Goal: Download file/media

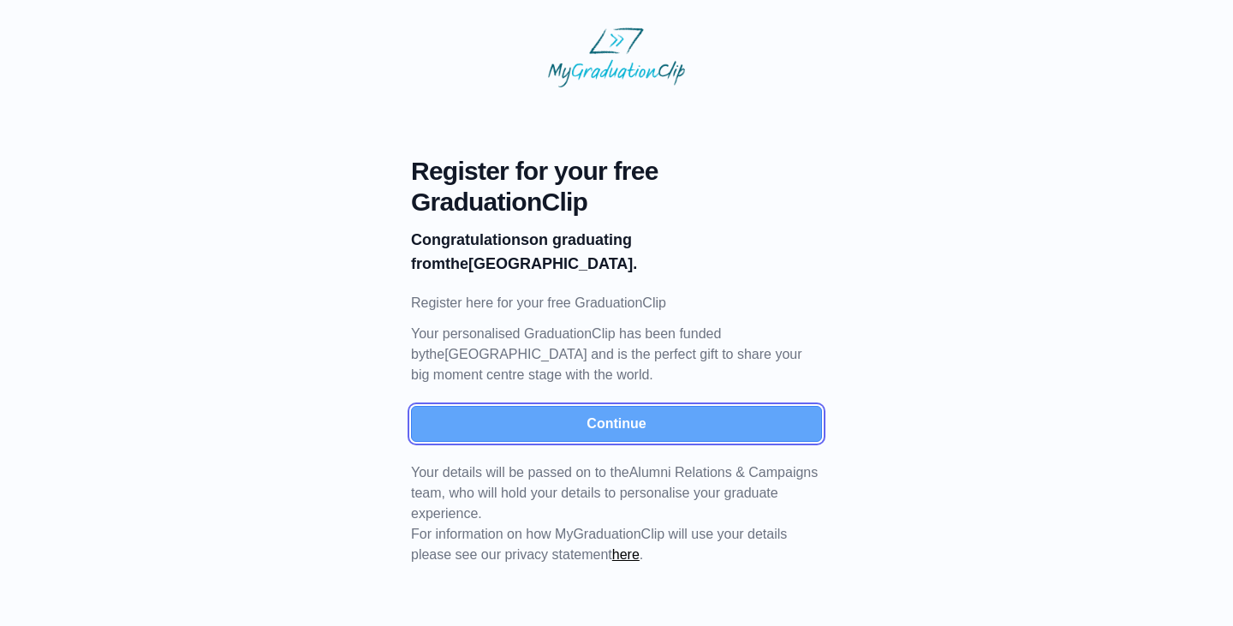
click at [626, 417] on button "Continue" at bounding box center [616, 424] width 411 height 36
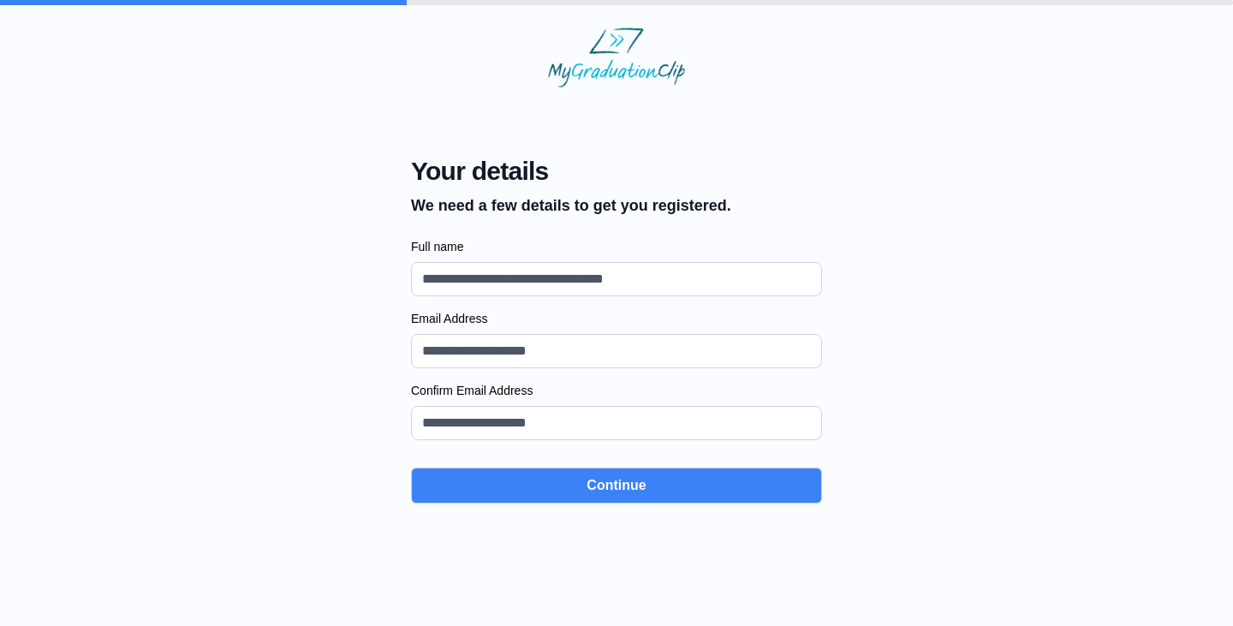
click at [553, 357] on input "Email Address" at bounding box center [616, 351] width 411 height 34
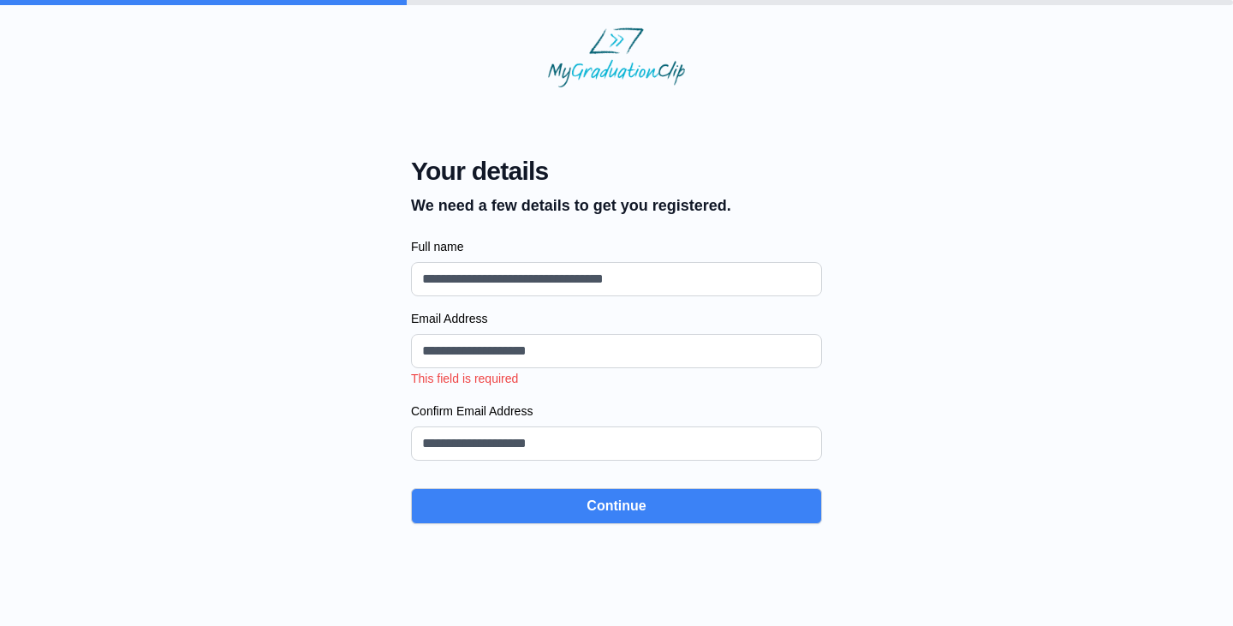
click at [563, 278] on input "Full name" at bounding box center [616, 279] width 411 height 34
type input "**********"
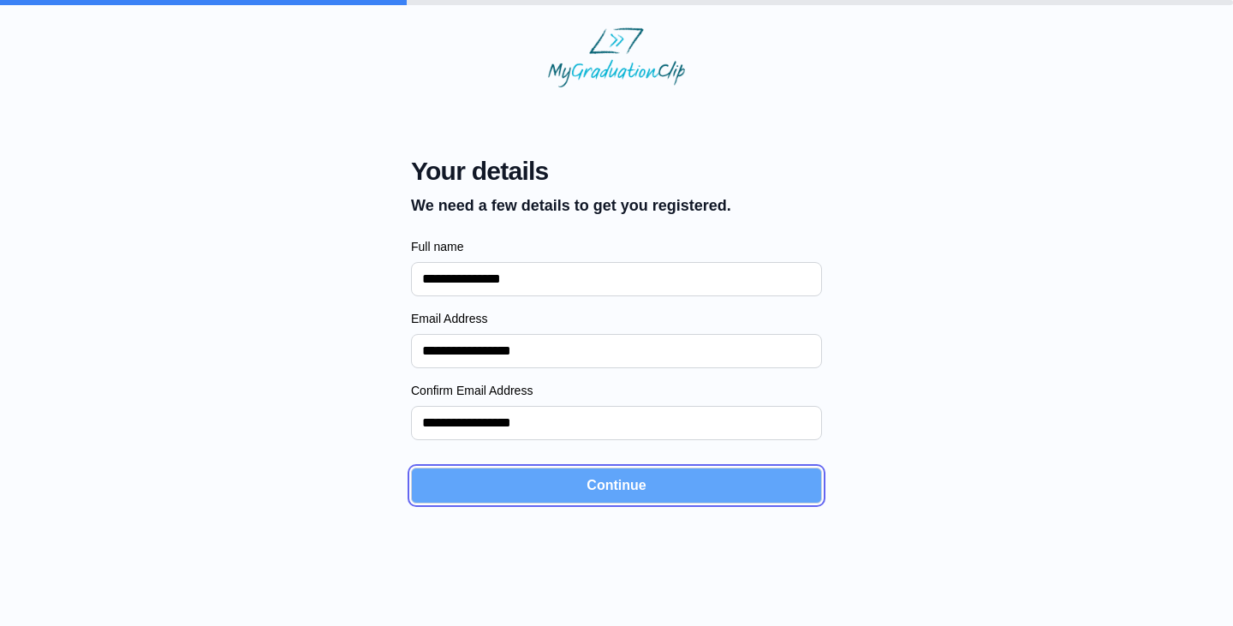
click at [565, 487] on button "Continue" at bounding box center [616, 486] width 411 height 36
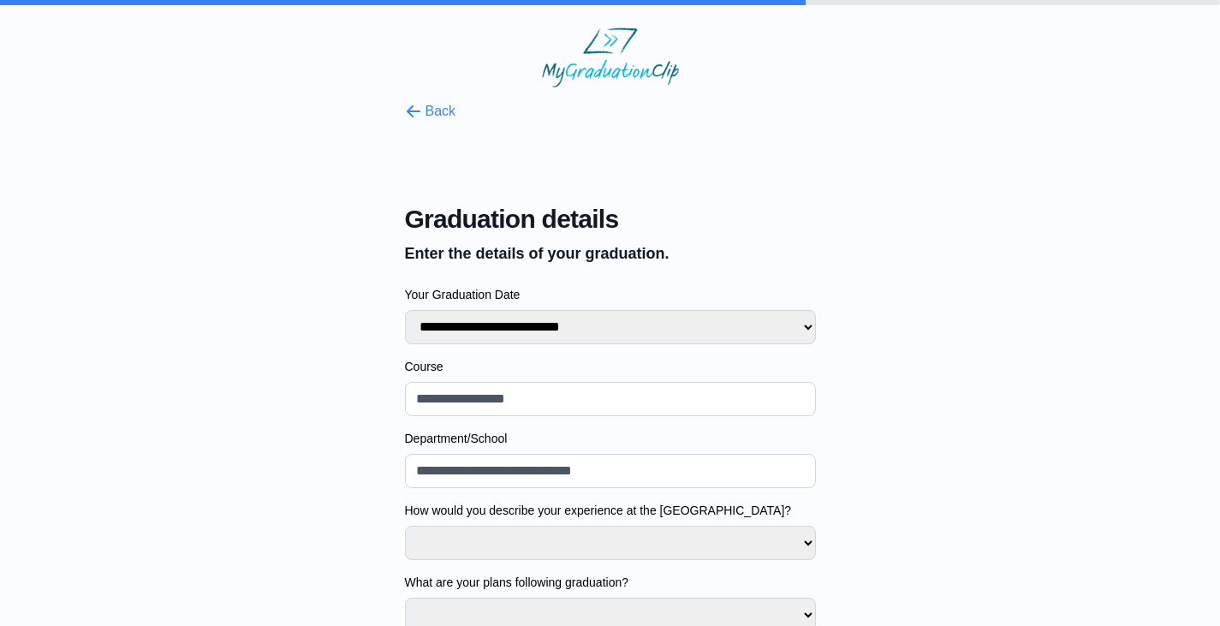
click at [599, 331] on select "**********" at bounding box center [610, 327] width 411 height 34
select select "**********"
click at [405, 310] on select "**********" at bounding box center [610, 327] width 411 height 34
select select
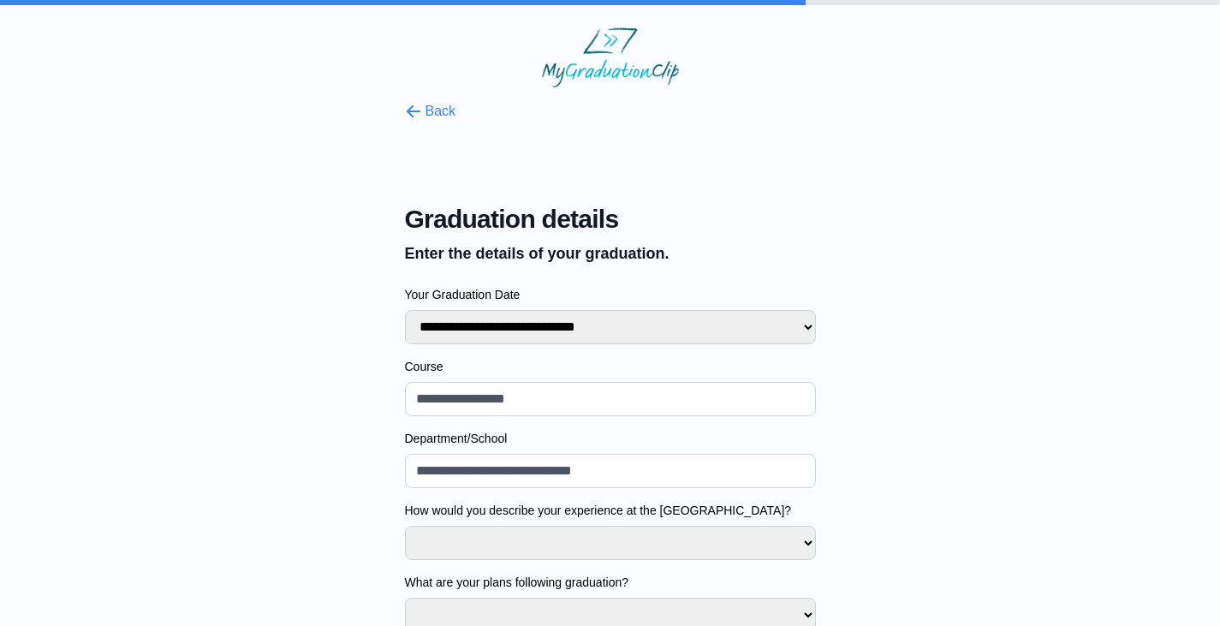
select select
click at [502, 397] on input "Course" at bounding box center [610, 399] width 411 height 34
type input "**********"
select select
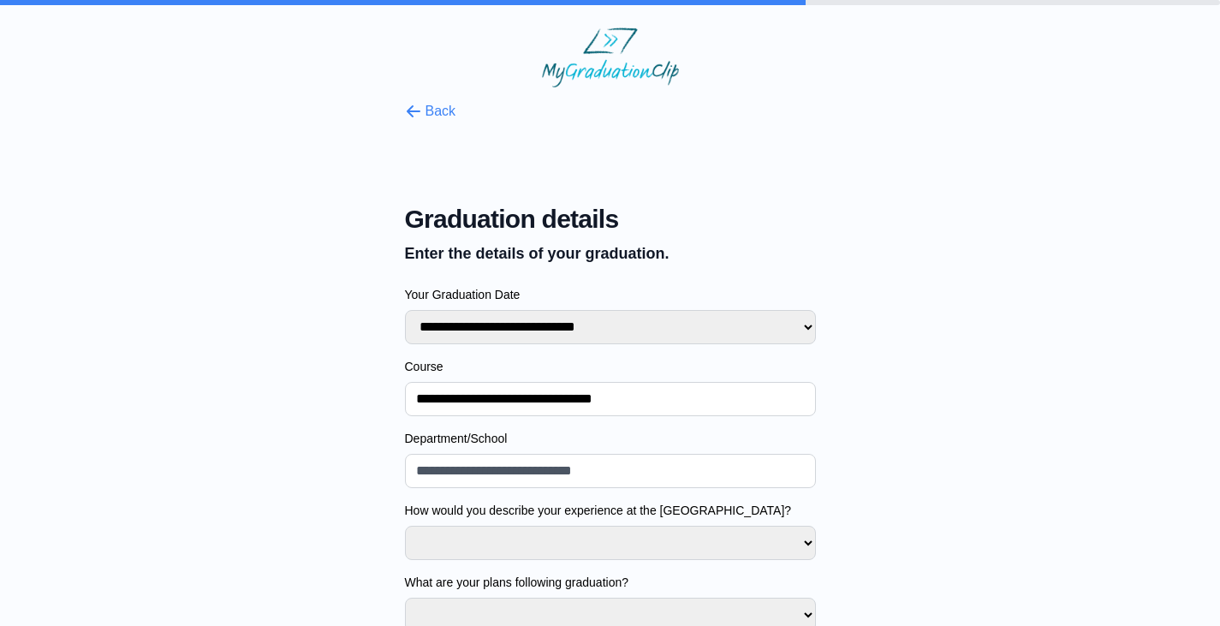
select select
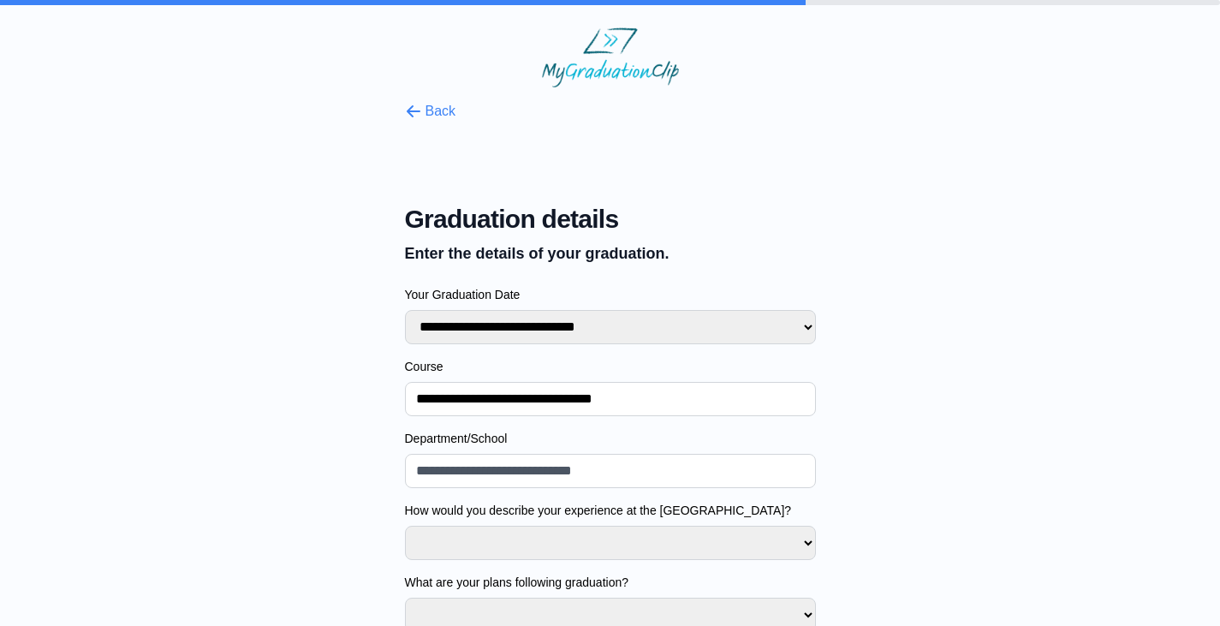
click at [494, 461] on input "Department/School" at bounding box center [610, 471] width 411 height 34
type input "***"
select select
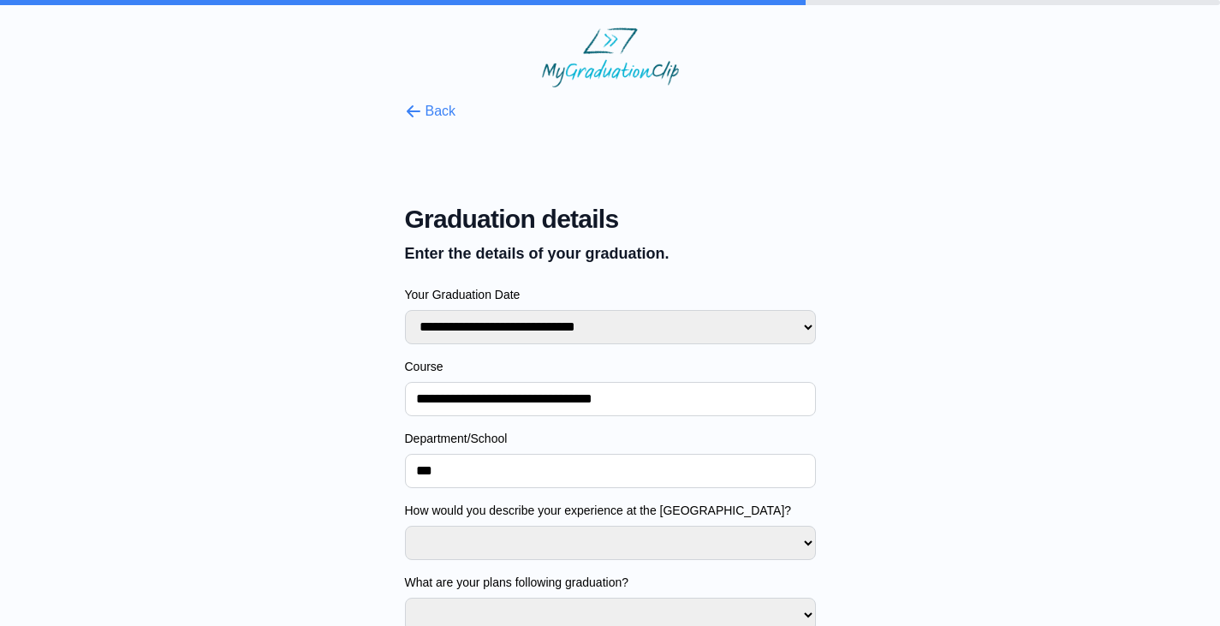
select select
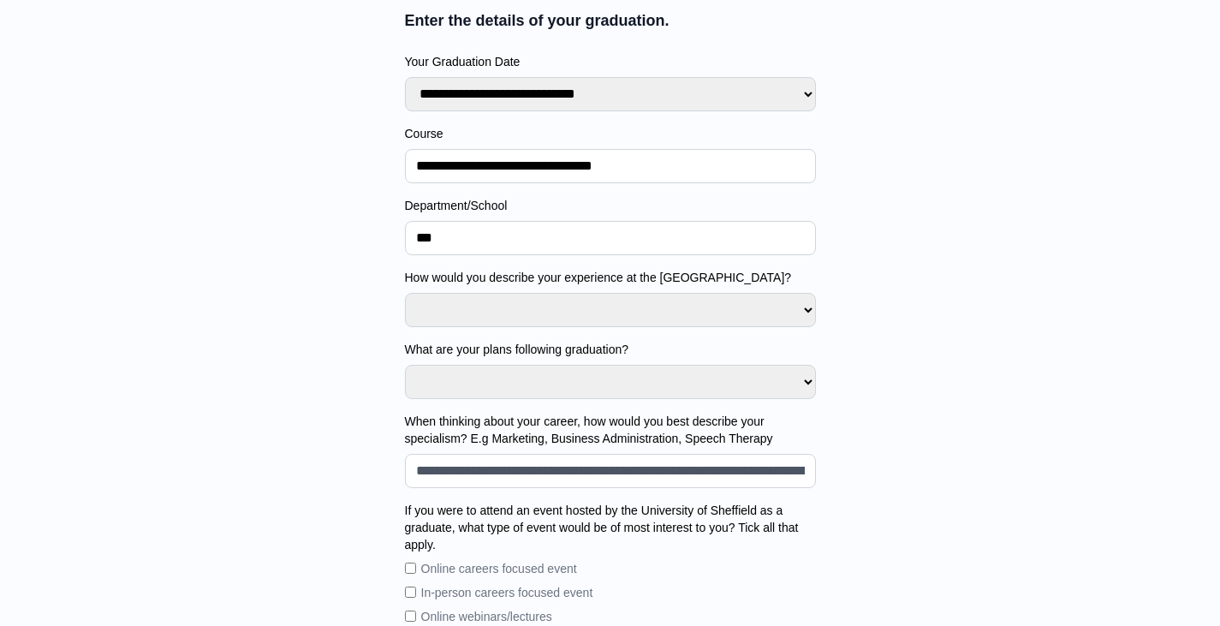
scroll to position [257, 0]
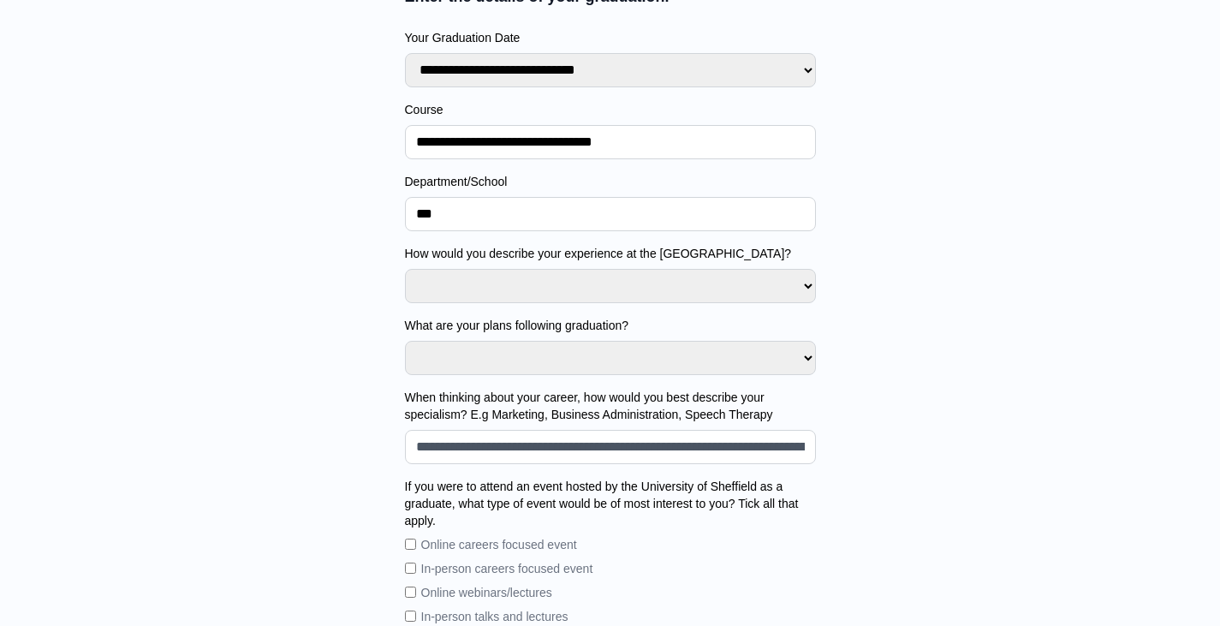
select select
click at [515, 286] on select "**********" at bounding box center [610, 286] width 411 height 34
select select "**********"
click at [405, 269] on select "**********" at bounding box center [610, 286] width 411 height 34
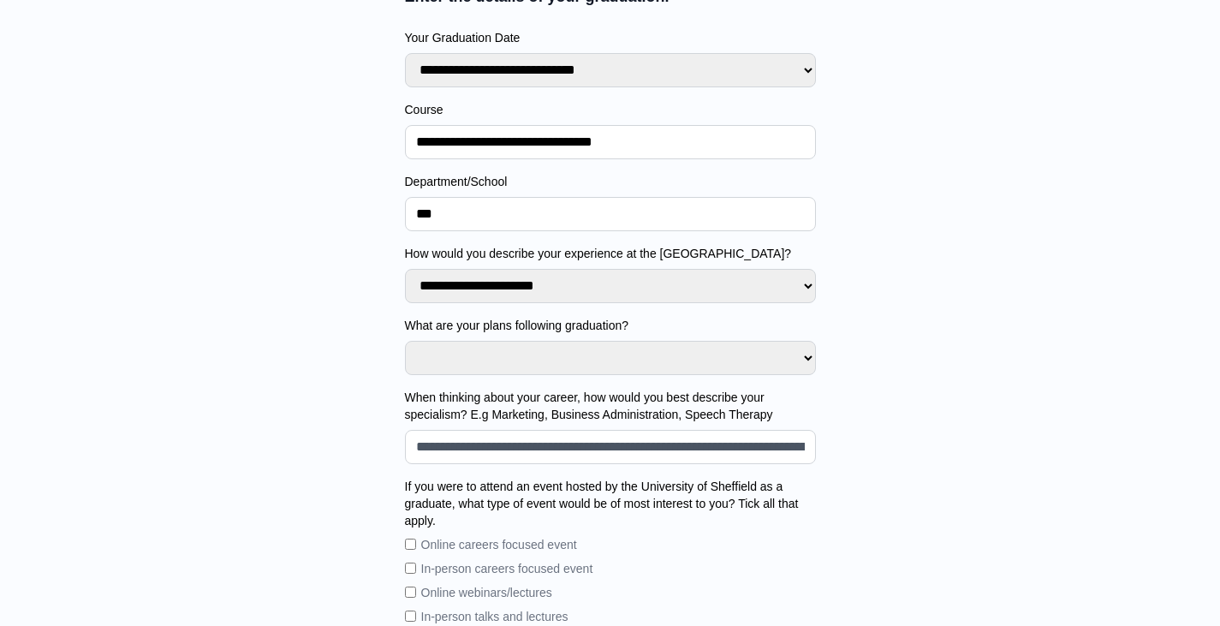
click at [527, 276] on select "**********" at bounding box center [610, 286] width 411 height 34
click at [405, 269] on select "**********" at bounding box center [610, 286] width 411 height 34
click at [502, 356] on select "**********" at bounding box center [610, 358] width 411 height 34
select select "**********"
click at [405, 341] on select "**********" at bounding box center [610, 358] width 411 height 34
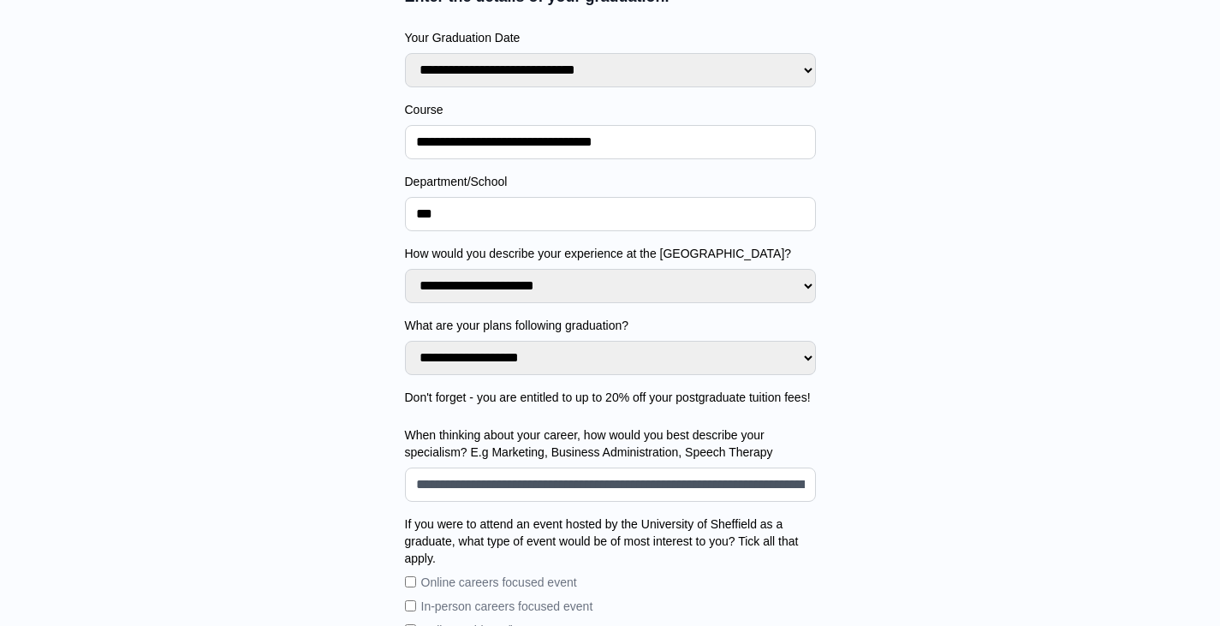
scroll to position [343, 0]
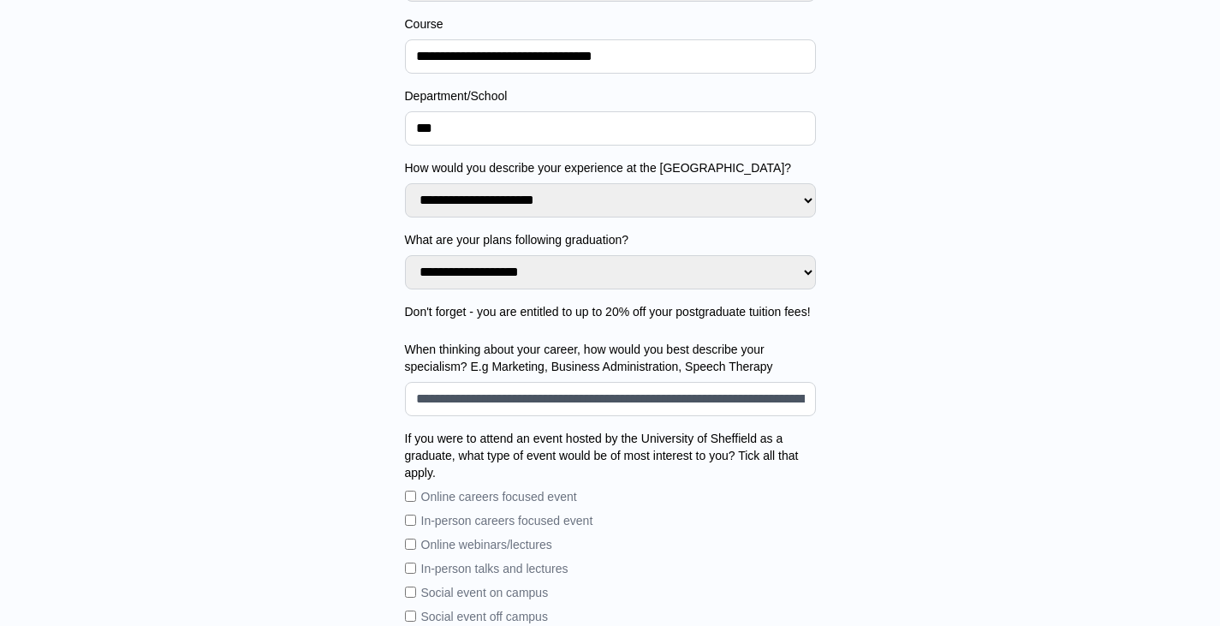
click at [473, 397] on input "When thinking about your career, how would you best describe your specialism? E…" at bounding box center [610, 399] width 411 height 34
click at [316, 384] on div "**********" at bounding box center [609, 324] width 1165 height 1159
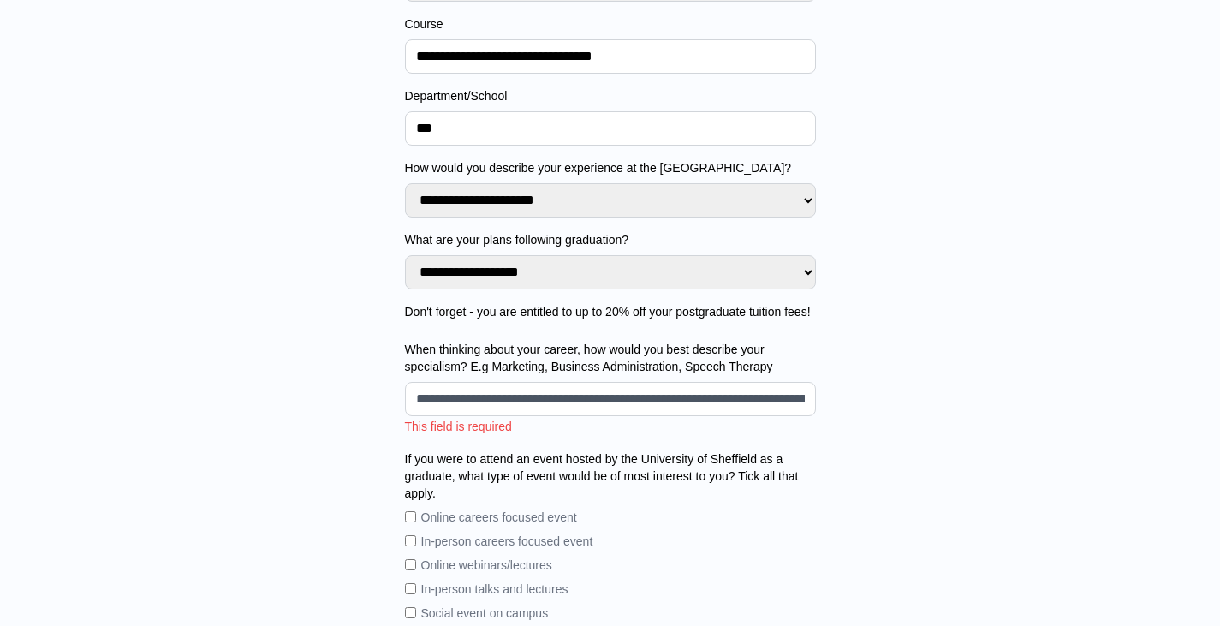
click at [550, 398] on input "When thinking about your career, how would you best describe your specialism? E…" at bounding box center [610, 399] width 411 height 34
type input "**********"
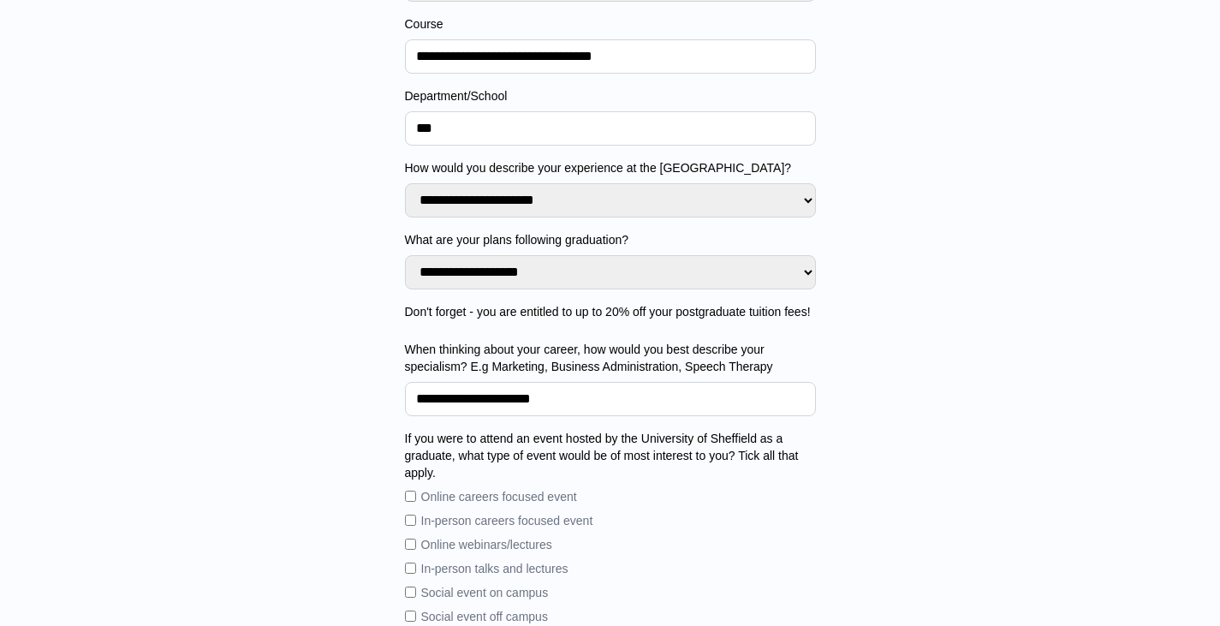
click at [227, 407] on div "**********" at bounding box center [609, 324] width 1165 height 1159
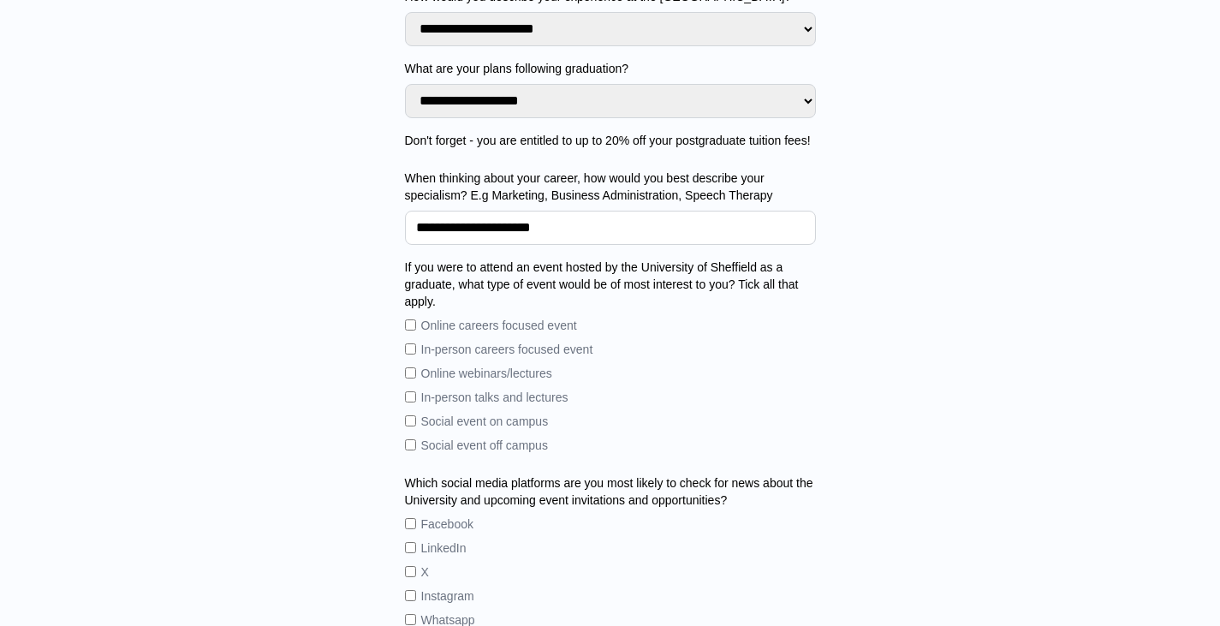
scroll to position [647, 0]
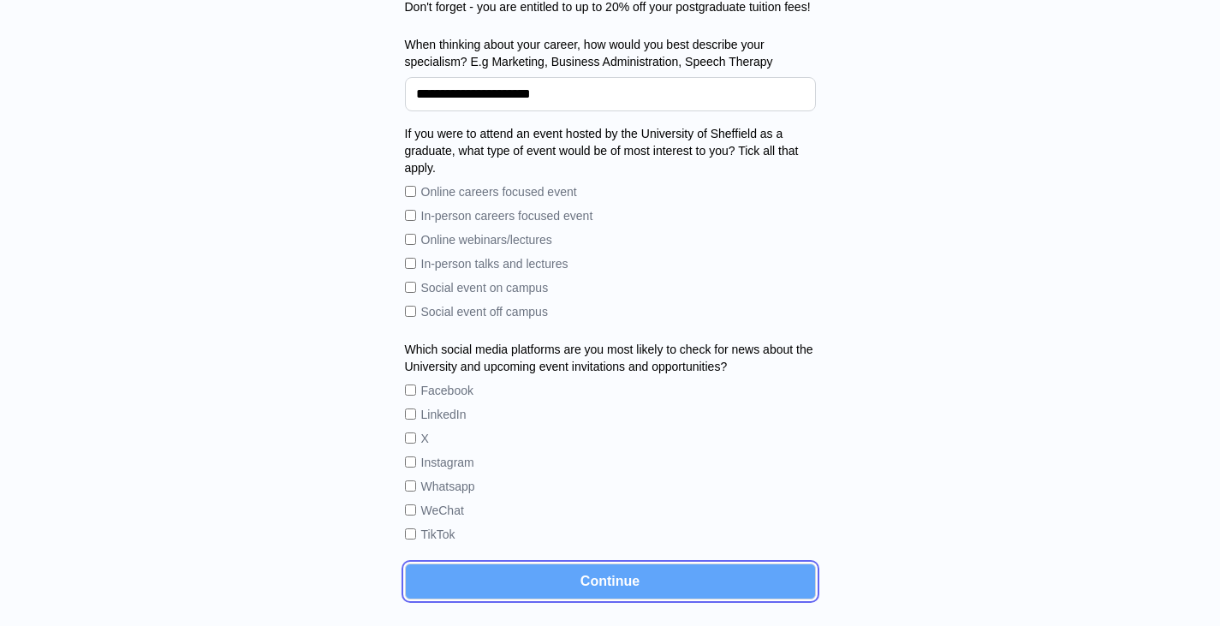
click at [653, 582] on button "Continue" at bounding box center [610, 581] width 411 height 36
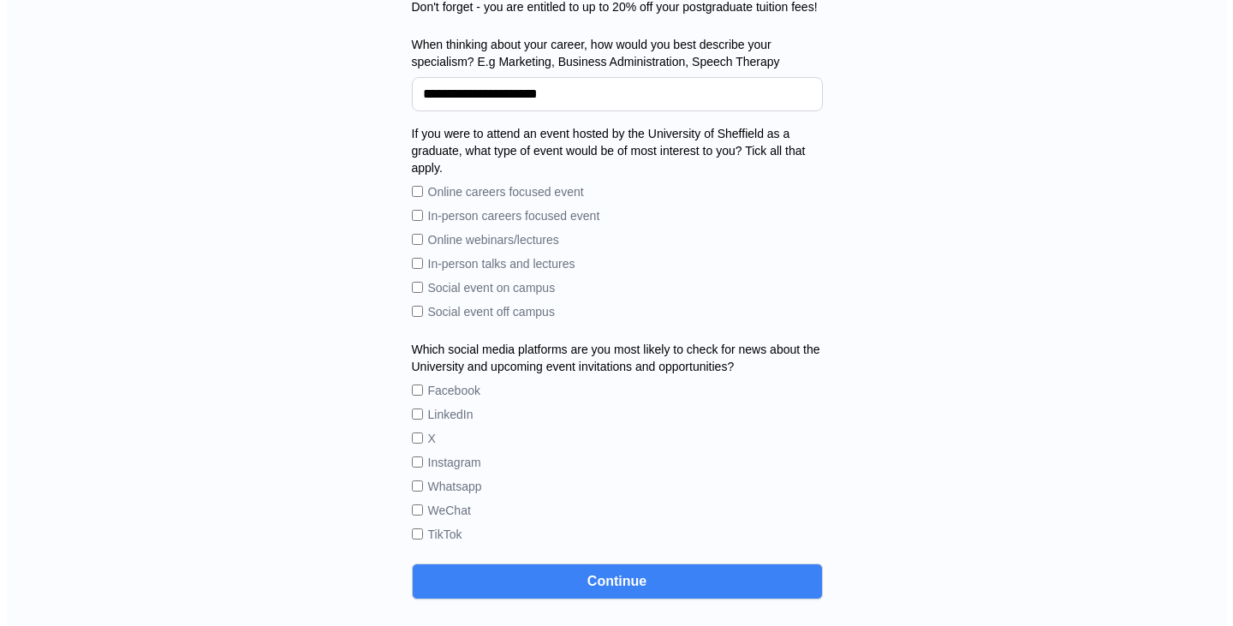
scroll to position [0, 0]
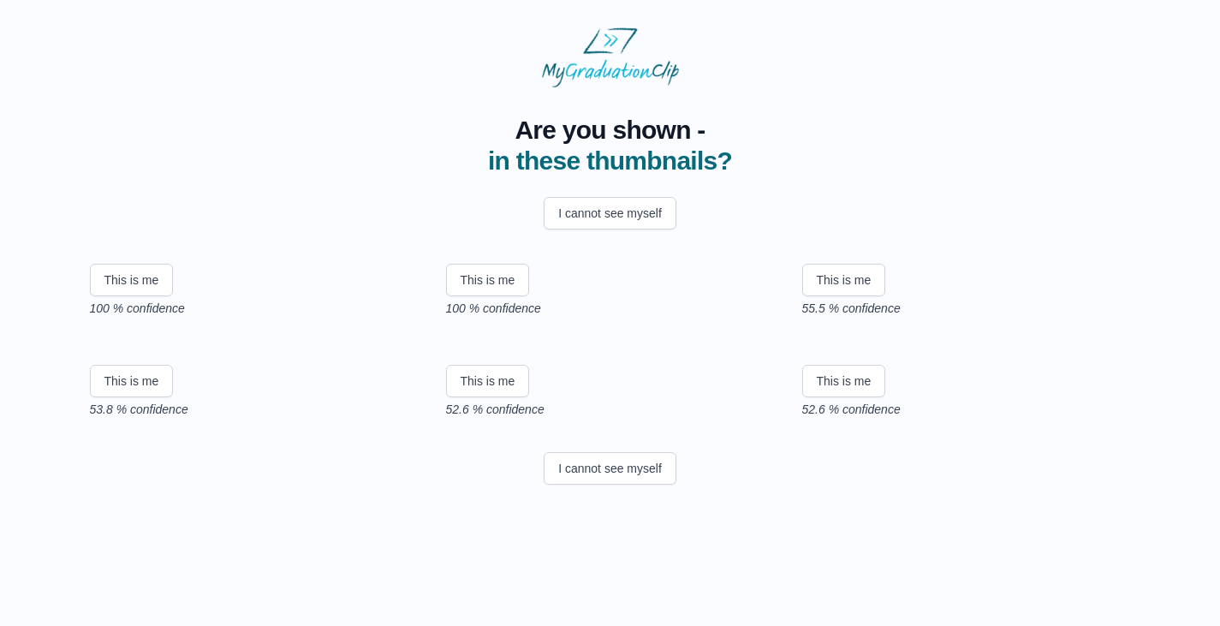
scroll to position [91, 0]
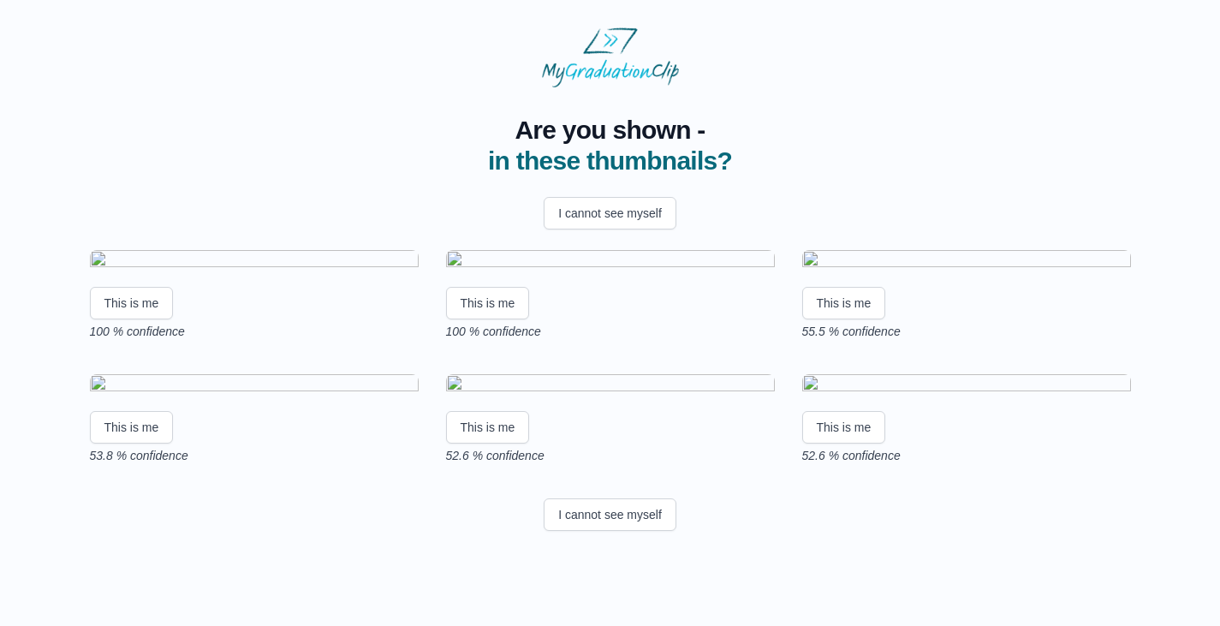
click at [587, 251] on img at bounding box center [610, 261] width 329 height 23
click at [499, 319] on button "This is me" at bounding box center [488, 303] width 84 height 33
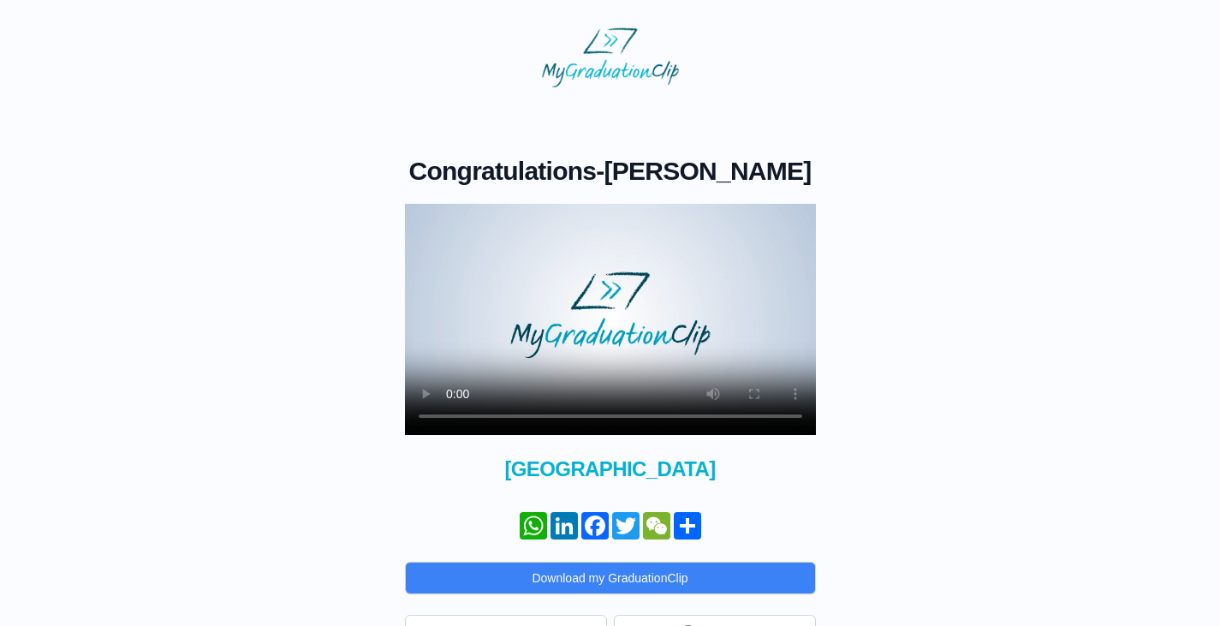
scroll to position [83, 0]
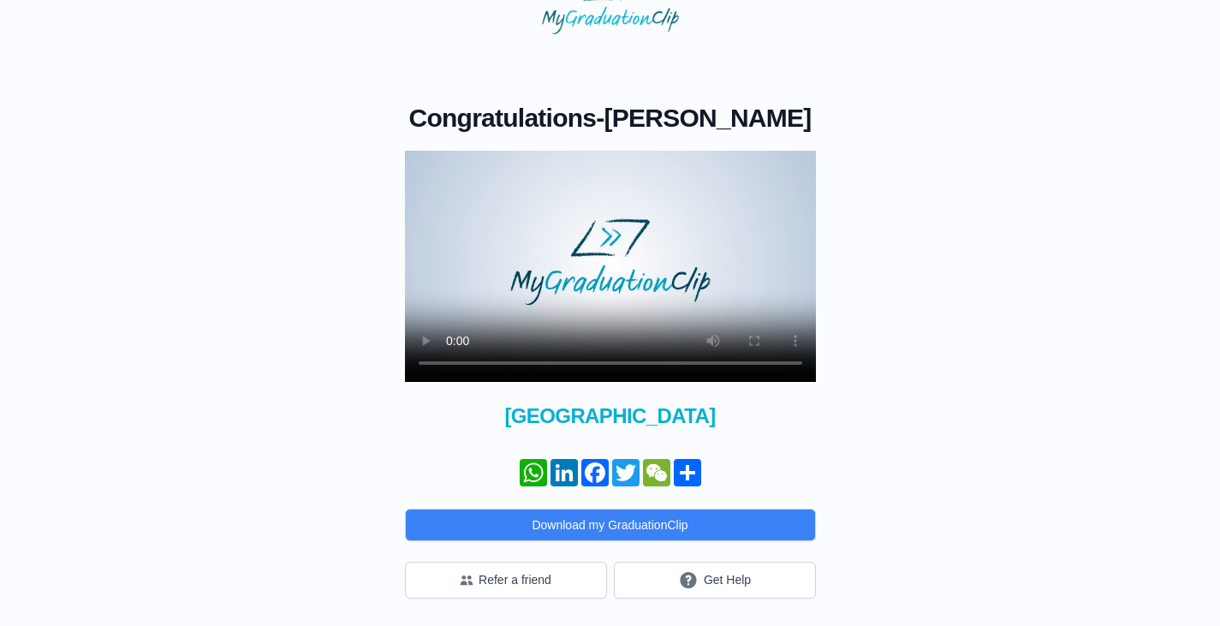
click at [578, 274] on video at bounding box center [610, 266] width 411 height 231
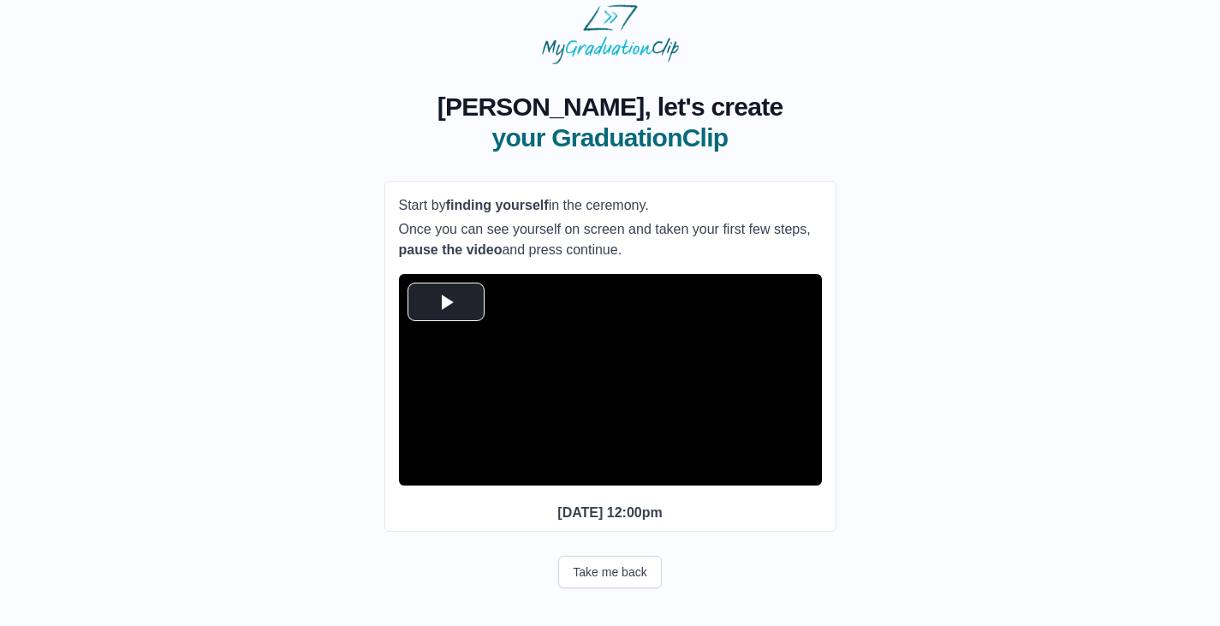
scroll to position [56, 0]
click at [446, 301] on span "Video Player" at bounding box center [446, 301] width 0 height 0
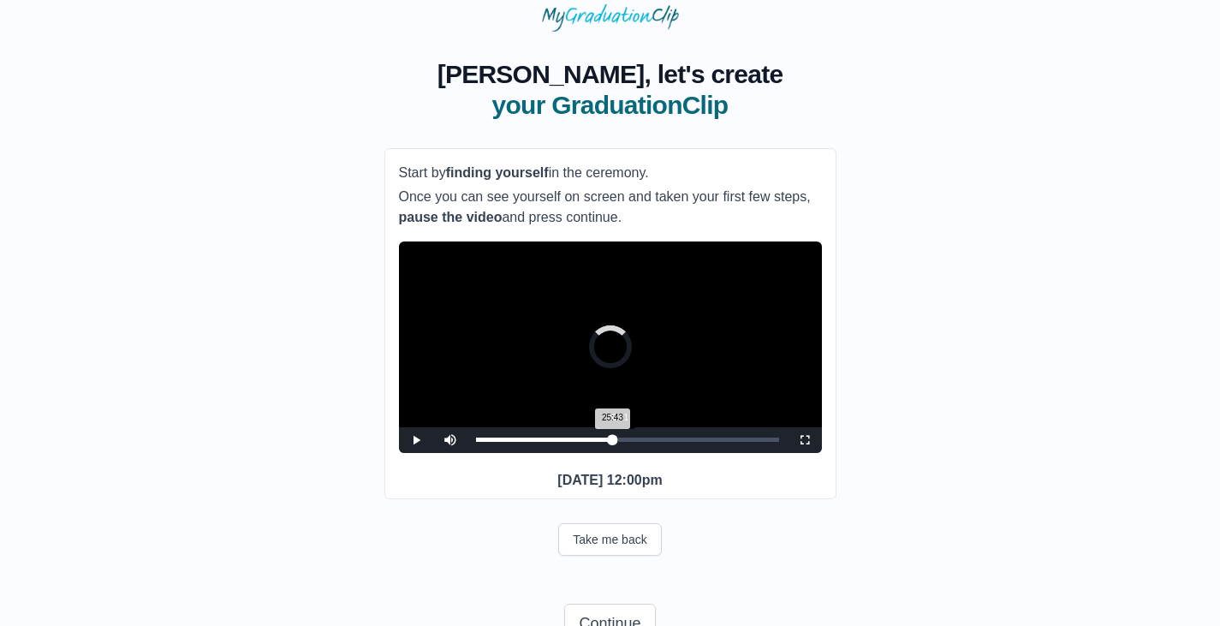
click at [613, 442] on div "25:43 Progress : 0%" at bounding box center [544, 440] width 137 height 4
click at [617, 442] on div "26:31 Progress : 0%" at bounding box center [546, 440] width 141 height 4
click at [617, 442] on div "26:32 Progress : 0%" at bounding box center [546, 440] width 141 height 4
click at [622, 442] on div "27:30 Progress : 0%" at bounding box center [549, 440] width 146 height 4
click at [624, 442] on div "27:58 Progress : 0%" at bounding box center [550, 440] width 148 height 4
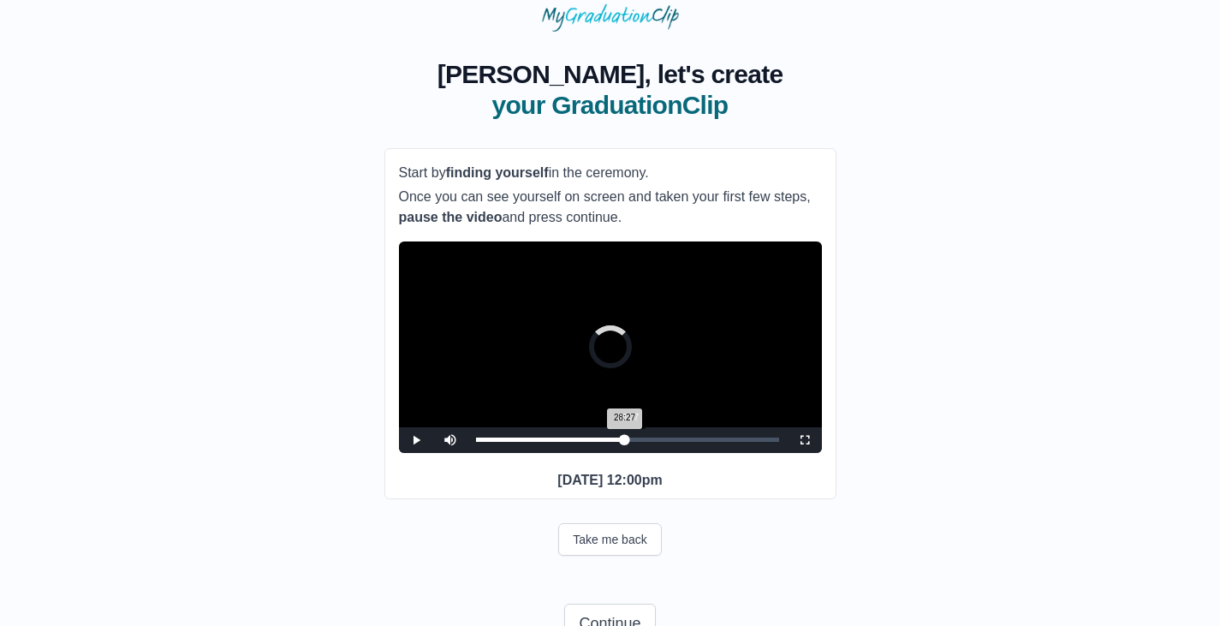
click at [625, 442] on div "28:27 Progress : 0%" at bounding box center [550, 440] width 149 height 4
click at [618, 442] on div "26:41 Progress : 0%" at bounding box center [552, 440] width 152 height 4
click at [605, 442] on div "24:07" at bounding box center [605, 440] width 1 height 4
click at [589, 453] on div "Loaded : 0% 21:13 23:57 Progress : 0%" at bounding box center [628, 440] width 320 height 26
click at [586, 442] on div "21:14 Progress : 0%" at bounding box center [532, 440] width 113 height 4
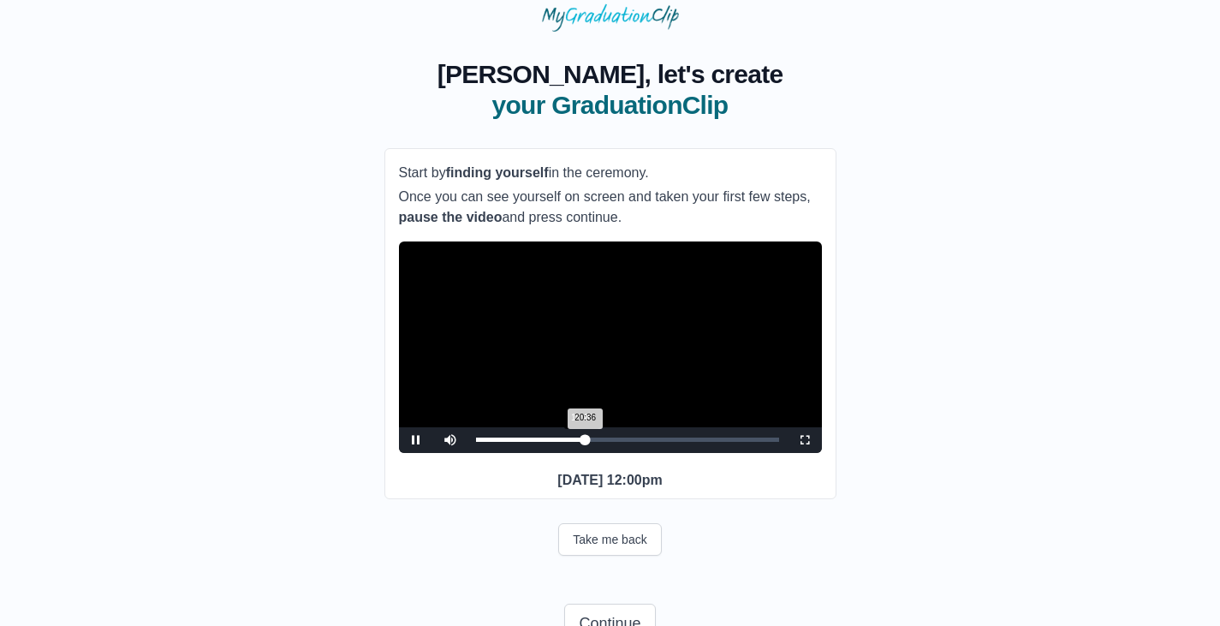
click at [581, 442] on div "20:36 Progress : 0%" at bounding box center [531, 440] width 110 height 4
click at [576, 442] on div "19:48 Progress : 0%" at bounding box center [528, 440] width 105 height 4
click at [805, 440] on span "Video Player" at bounding box center [805, 440] width 0 height 0
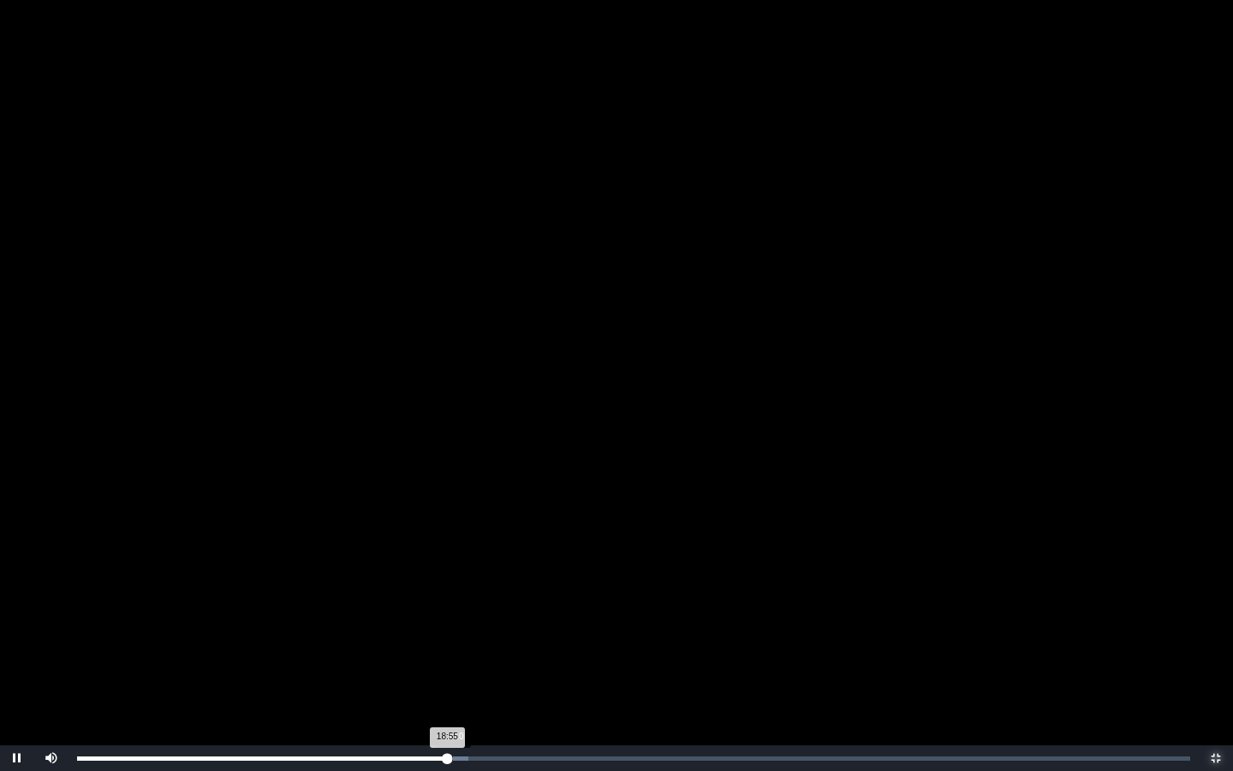
click at [447, 625] on div "18:55 Progress : 0%" at bounding box center [262, 758] width 370 height 4
click at [461, 625] on div "Loaded : 0% 19:36 19:11 Progress : 0%" at bounding box center [633, 758] width 1113 height 4
click at [461, 625] on div "19:47 Progress : 0%" at bounding box center [269, 758] width 384 height 4
click at [464, 625] on div "19:47 Progress : 0%" at bounding box center [270, 758] width 387 height 4
click at [468, 625] on div "19:57 Progress : 0%" at bounding box center [272, 758] width 390 height 4
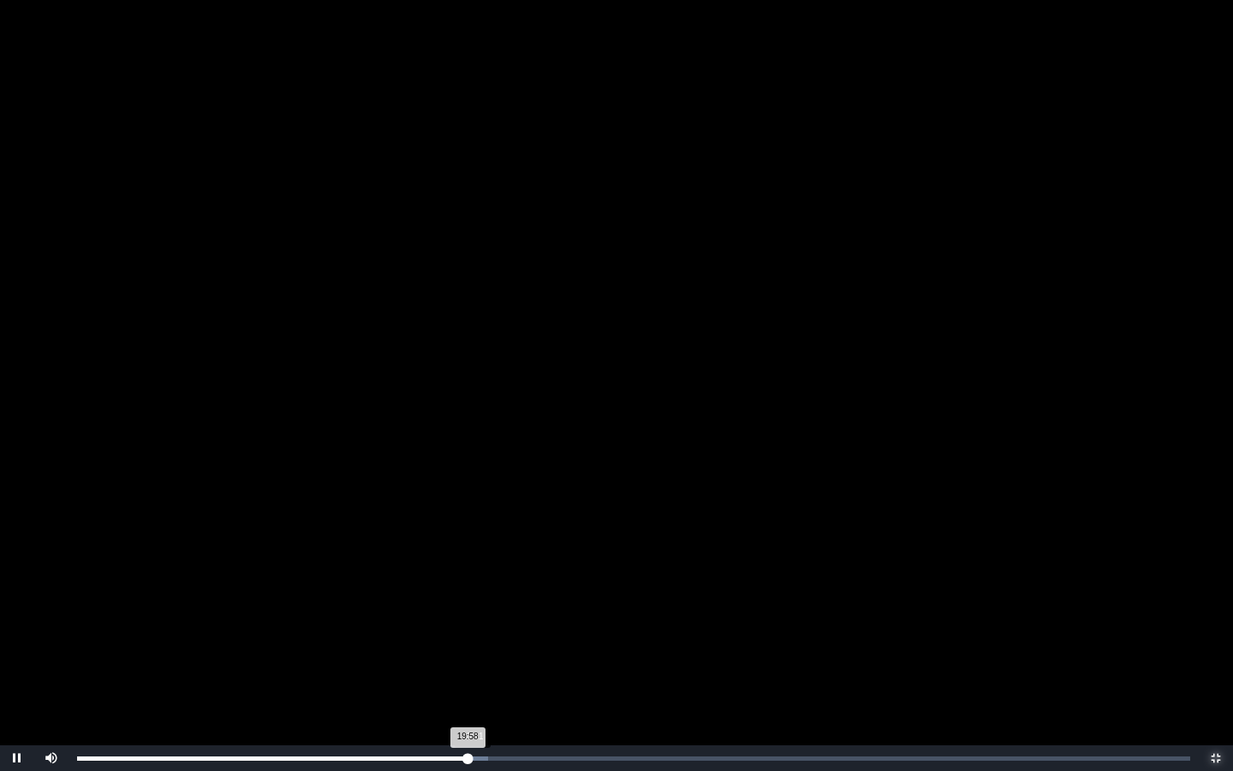
click at [468, 625] on div "19:58 Progress : 0%" at bounding box center [272, 758] width 390 height 4
click at [472, 625] on div "20:11 Progress : 0%" at bounding box center [274, 758] width 395 height 4
click at [477, 625] on div "20:27 Progress : 0%" at bounding box center [277, 758] width 400 height 4
click at [483, 625] on div "20:45 Progress : 0%" at bounding box center [280, 758] width 406 height 4
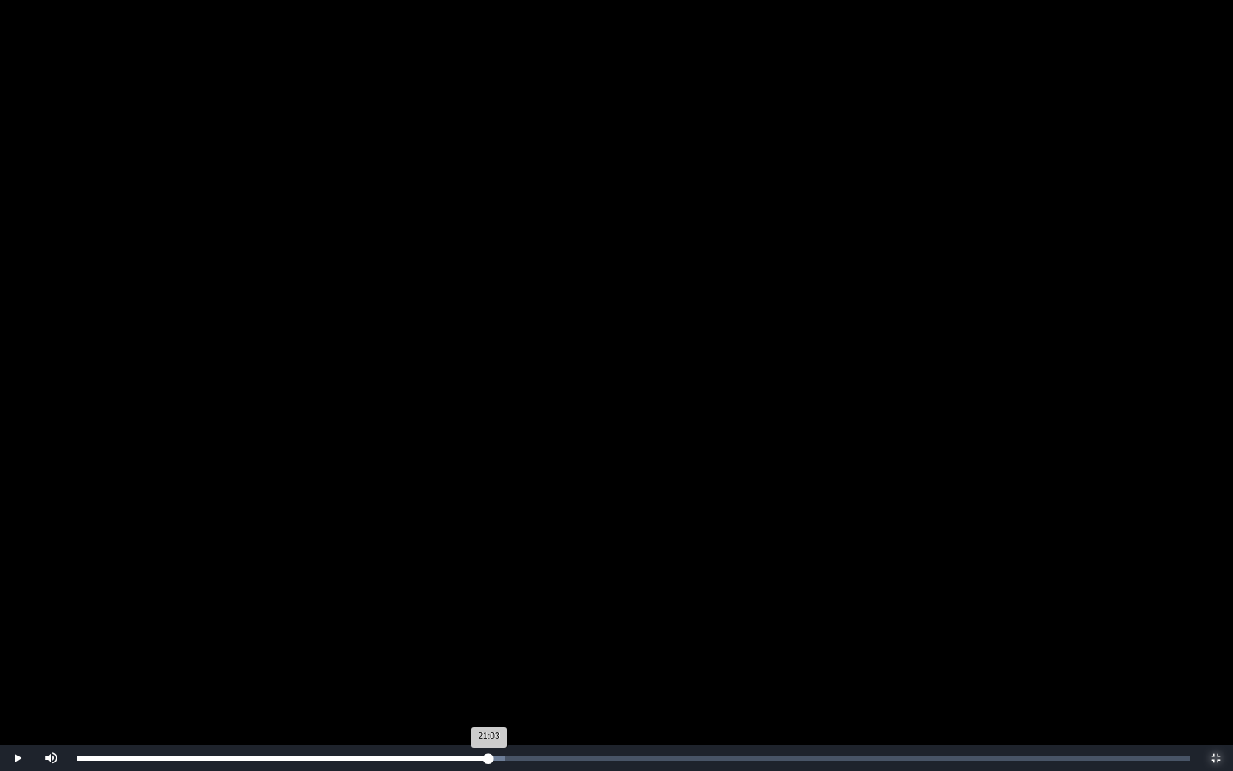
click at [489, 625] on div "21:03 Progress : 0%" at bounding box center [283, 758] width 412 height 4
click at [492, 625] on div "Loaded : 0% 21:14 21:04 Progress : 0%" at bounding box center [634, 758] width 1130 height 26
click at [497, 625] on div "Loaded : 0% 21:29 21:29 Progress : 0%" at bounding box center [634, 758] width 1130 height 26
click at [503, 625] on div "Loaded : 0% 21:48 21:31 Progress : 0%" at bounding box center [634, 758] width 1130 height 26
click at [507, 625] on div "Loaded : 0% 21:56 21:56 Progress : 0%" at bounding box center [634, 758] width 1130 height 26
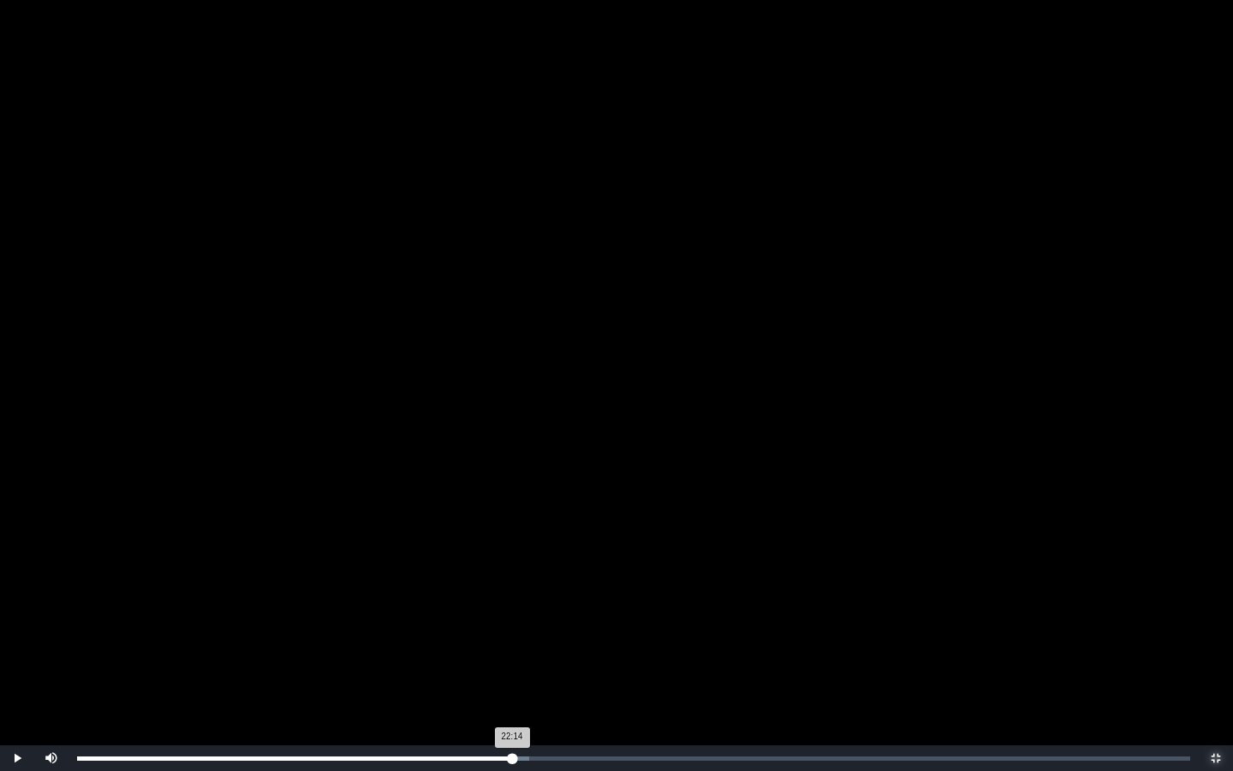
click at [512, 625] on div "22:14 Progress : 0%" at bounding box center [294, 758] width 435 height 4
click at [519, 625] on div "Loaded : 0% 22:35 22:35 Progress : 0%" at bounding box center [633, 758] width 1113 height 4
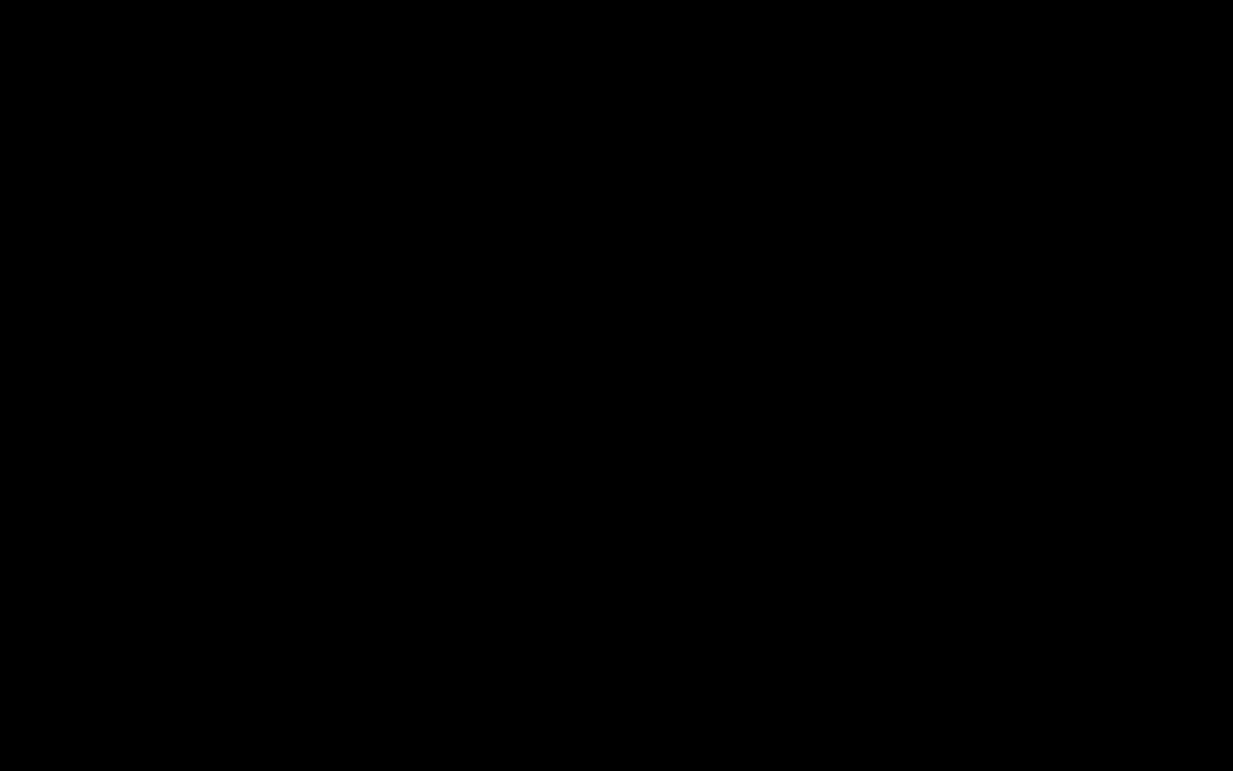
click at [520, 625] on div "22:39 Progress : 0%" at bounding box center [298, 758] width 443 height 4
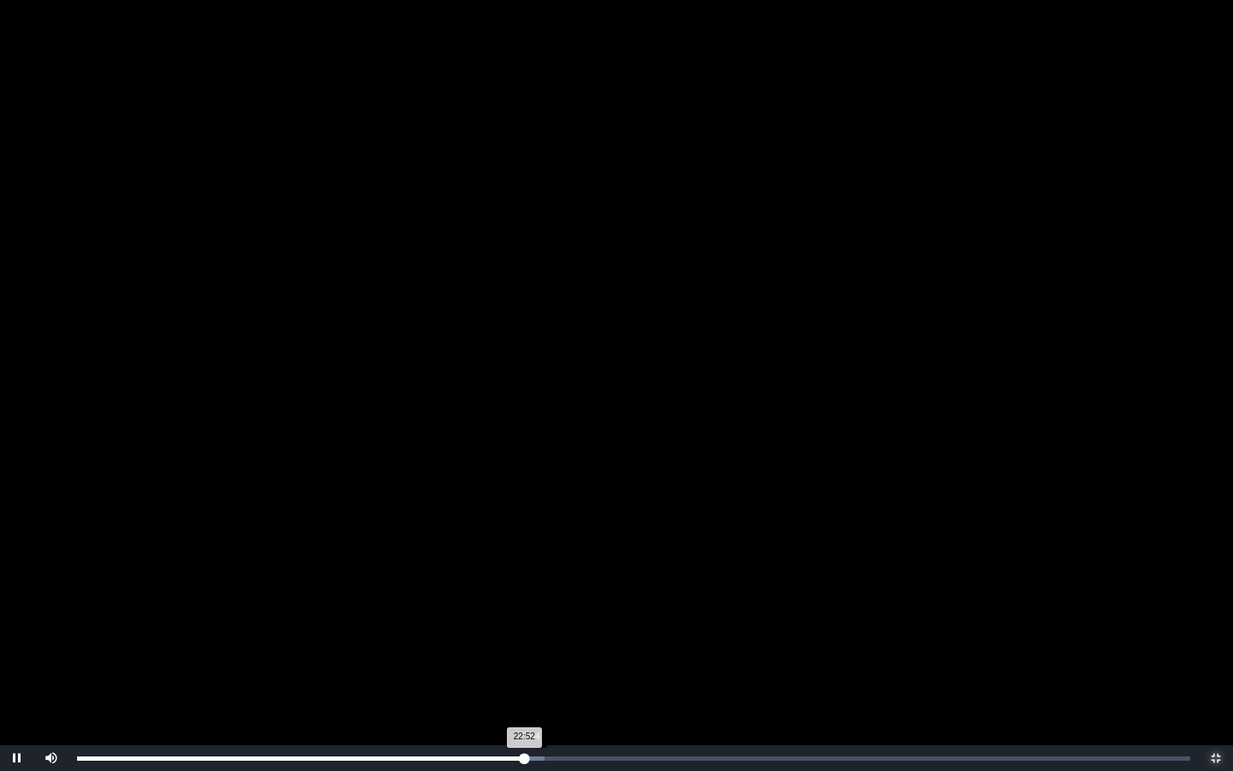
click at [524, 625] on div "22:52 Progress : 0%" at bounding box center [300, 758] width 447 height 4
click at [528, 625] on div "23:05 Progress : 0%" at bounding box center [302, 758] width 451 height 4
click at [536, 625] on div "23:28 Progress : 0%" at bounding box center [306, 758] width 459 height 4
click at [603, 425] on video "Video Player" at bounding box center [616, 385] width 1233 height 771
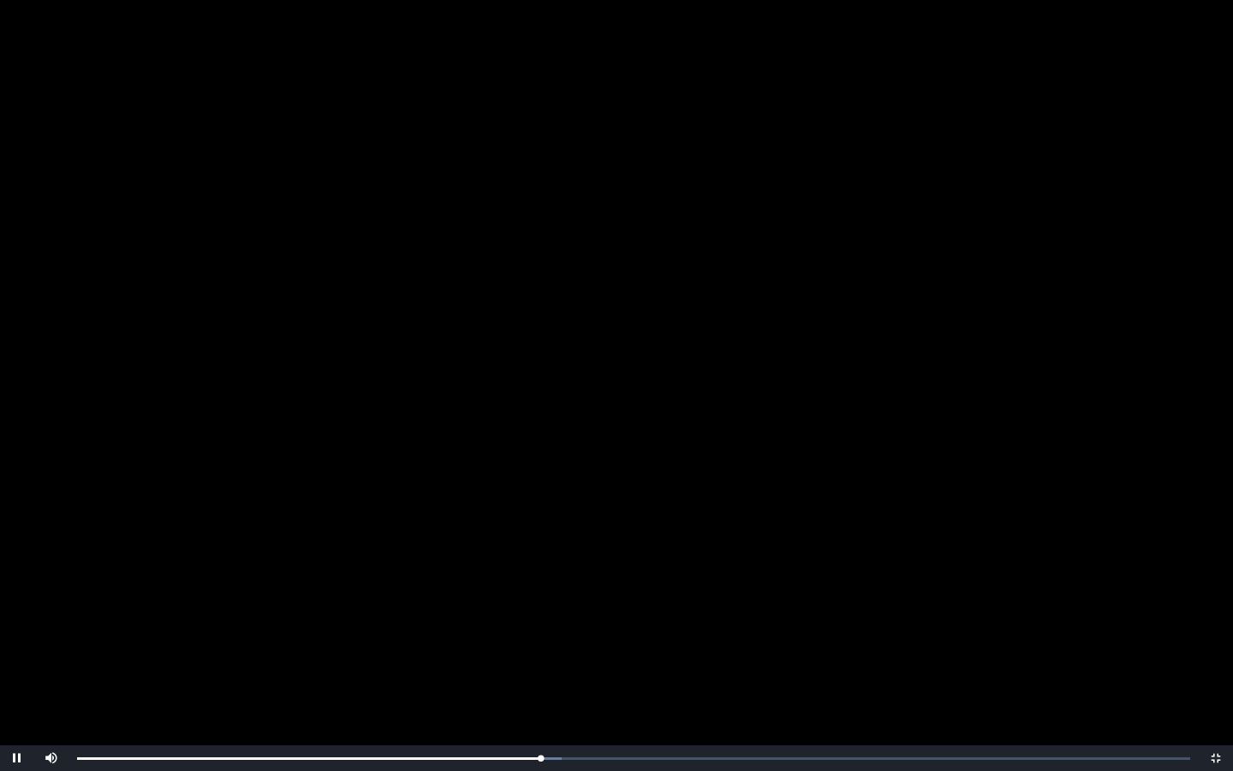
click at [585, 400] on video "Video Player" at bounding box center [616, 385] width 1233 height 771
click at [542, 625] on div "23:45 Progress : 0%" at bounding box center [309, 758] width 465 height 4
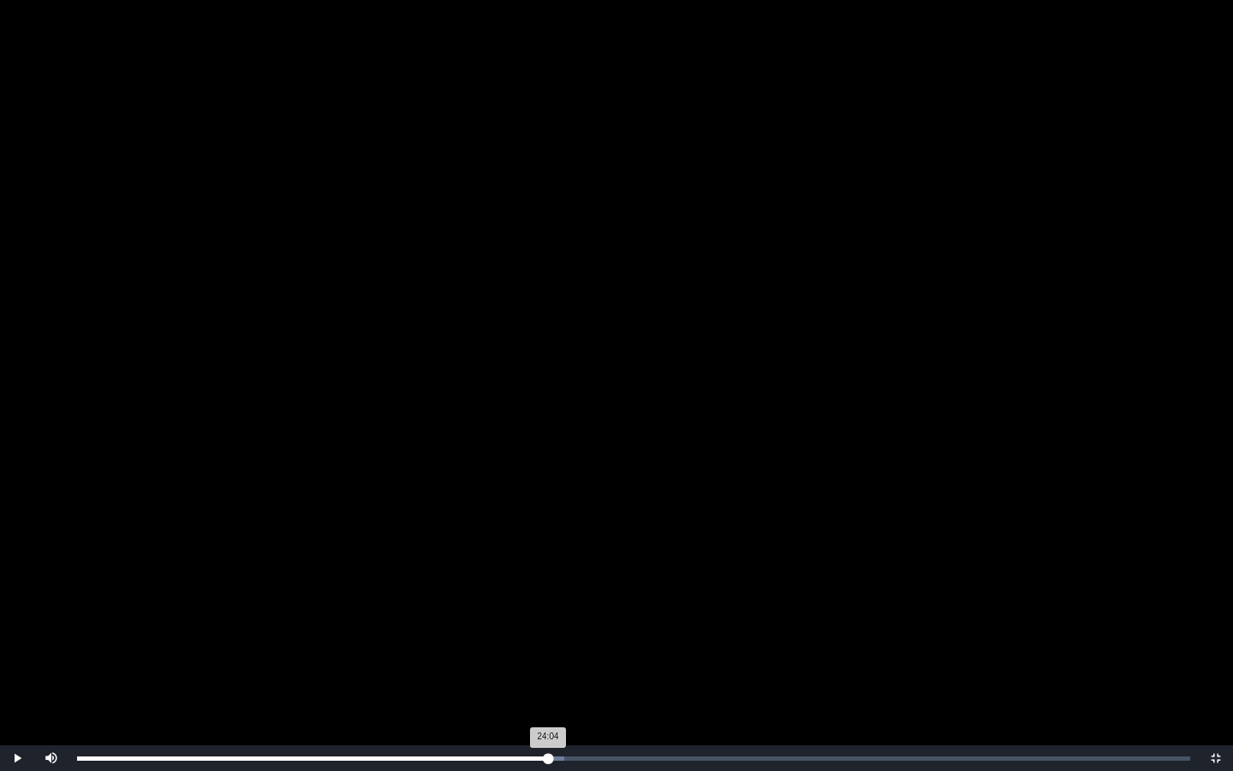
click at [548, 625] on div "24:04 Progress : 0%" at bounding box center [312, 758] width 471 height 4
click at [551, 625] on div "24:15 Progress : 0%" at bounding box center [314, 758] width 474 height 4
click at [553, 625] on div "24:20 Progress : 0%" at bounding box center [315, 758] width 476 height 4
click at [553, 625] on div "24:28 Progress : 0%" at bounding box center [315, 758] width 476 height 4
click at [556, 625] on div "24:29 Progress : 0%" at bounding box center [316, 758] width 479 height 4
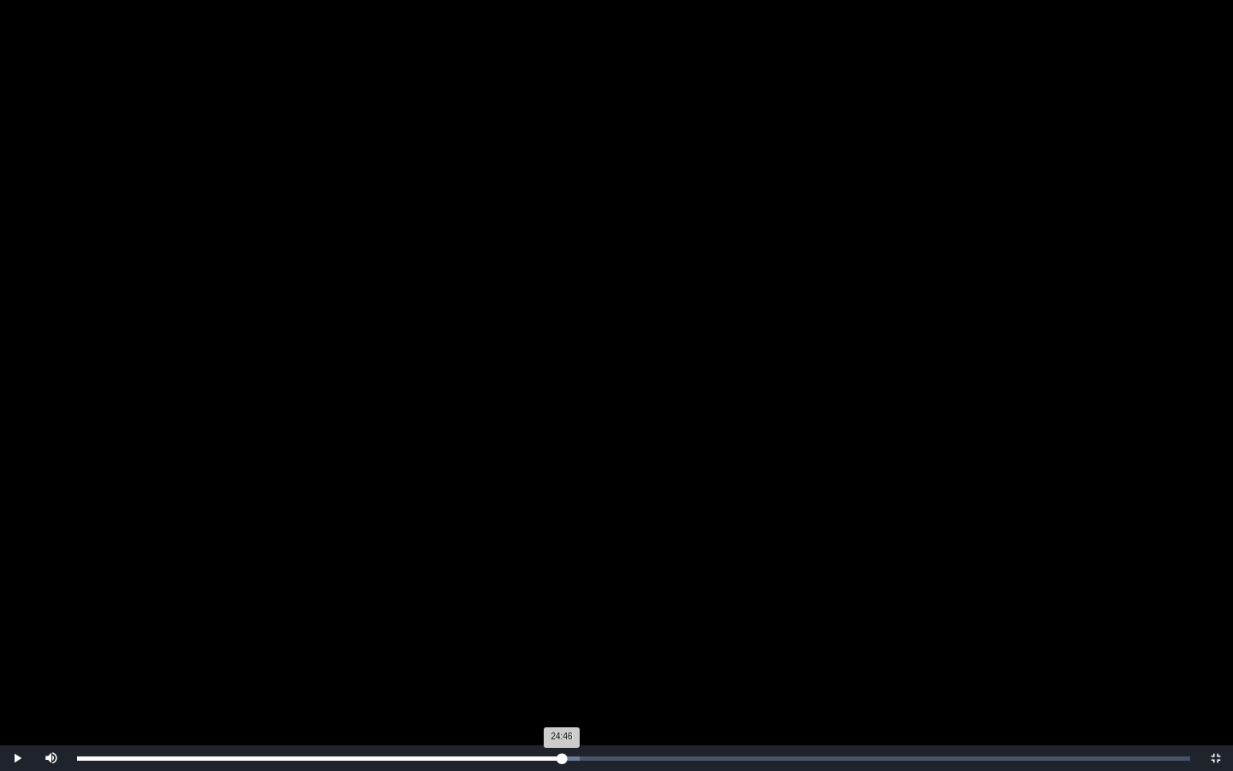
click at [562, 625] on div "24:46 Progress : 0%" at bounding box center [319, 758] width 485 height 4
click at [562, 625] on div "24:47 Progress : 0%" at bounding box center [319, 758] width 485 height 4
click at [564, 625] on div "24:55 Progress : 0%" at bounding box center [320, 758] width 487 height 4
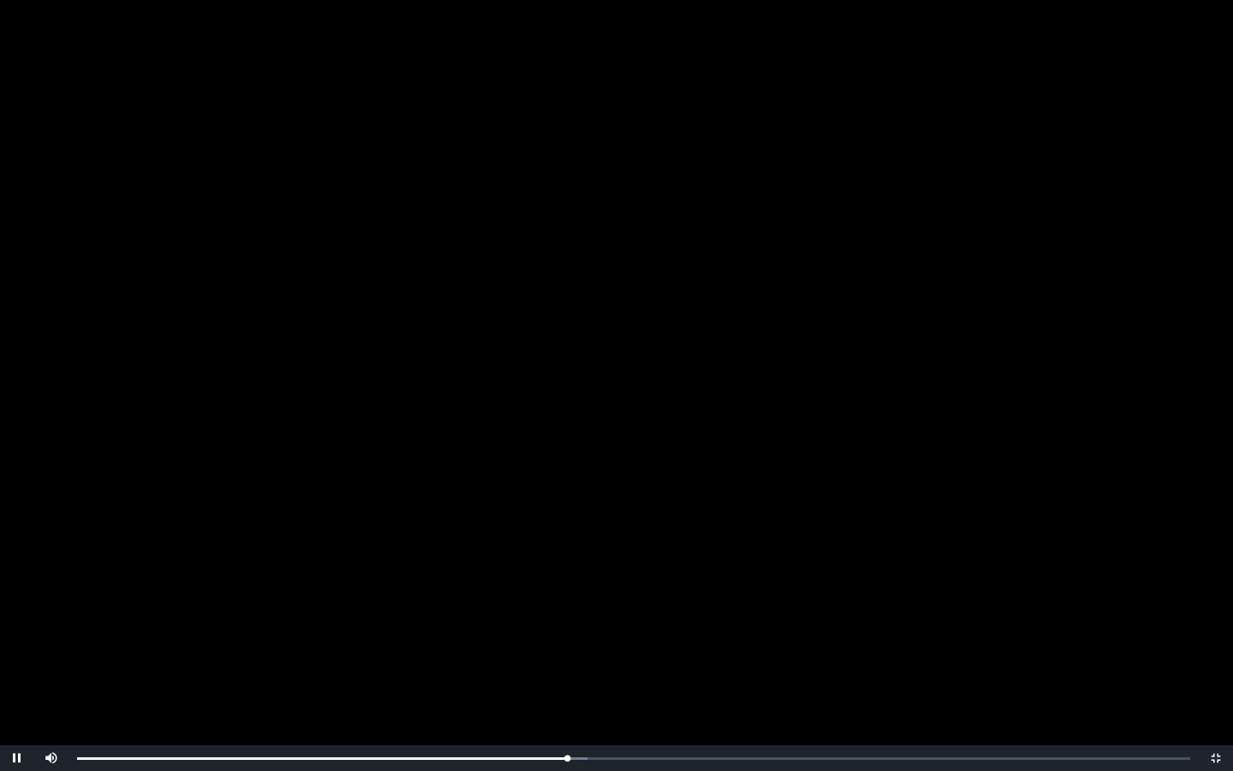
click at [619, 562] on video "Video Player" at bounding box center [616, 385] width 1233 height 771
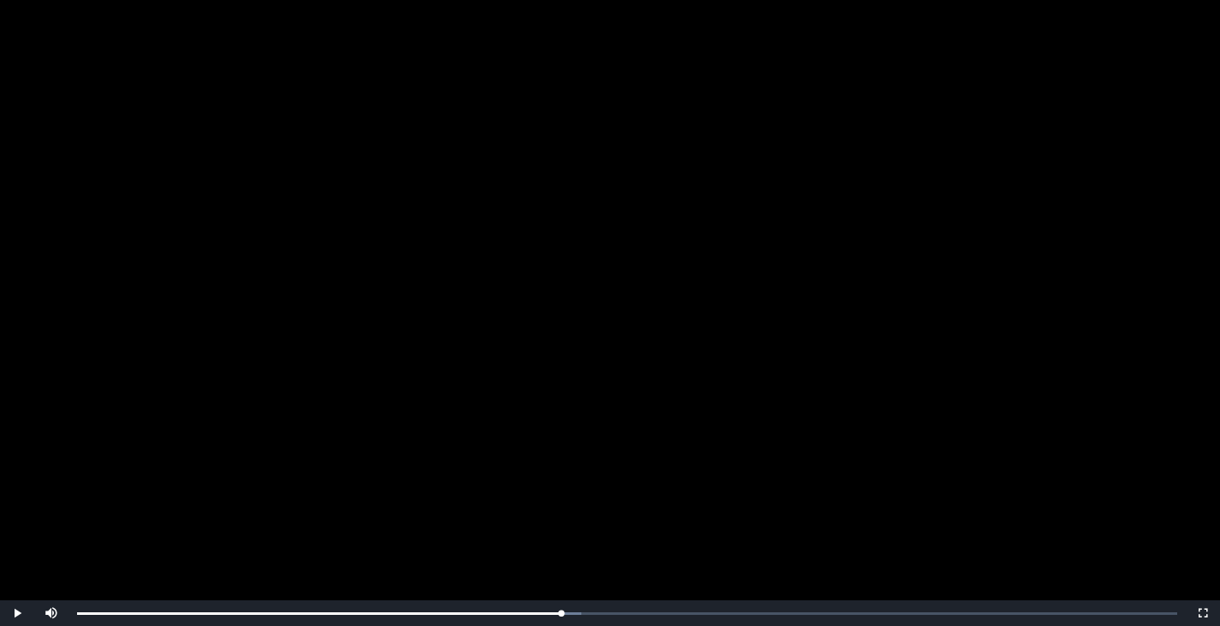
scroll to position [143, 0]
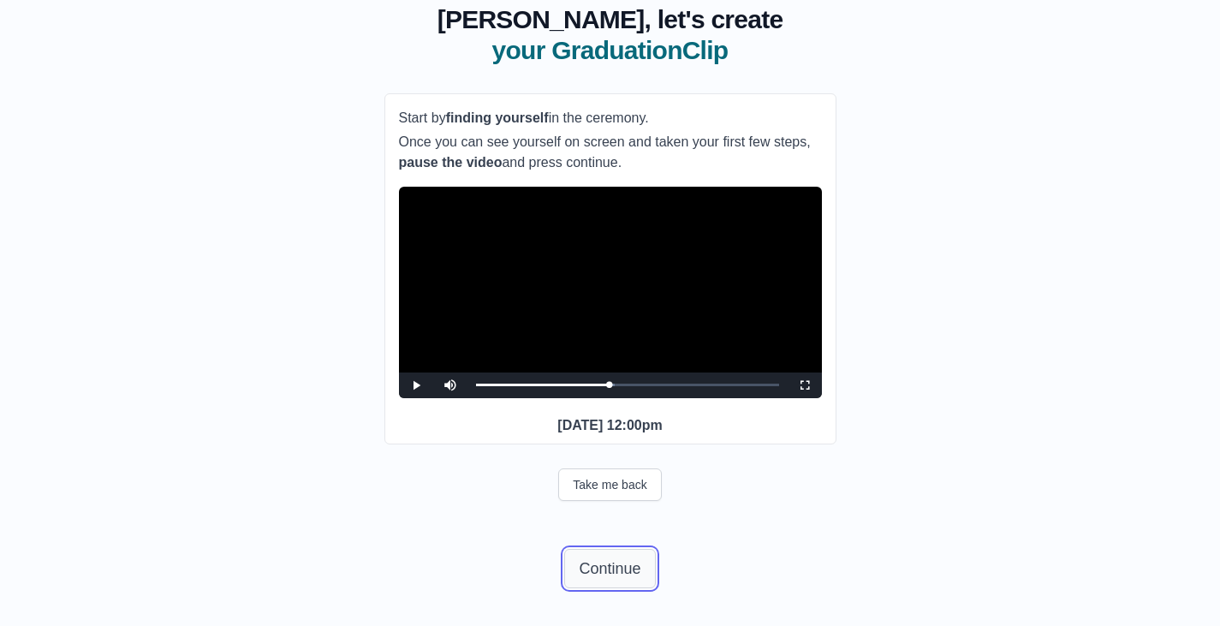
click at [611, 574] on button "Continue" at bounding box center [609, 568] width 91 height 39
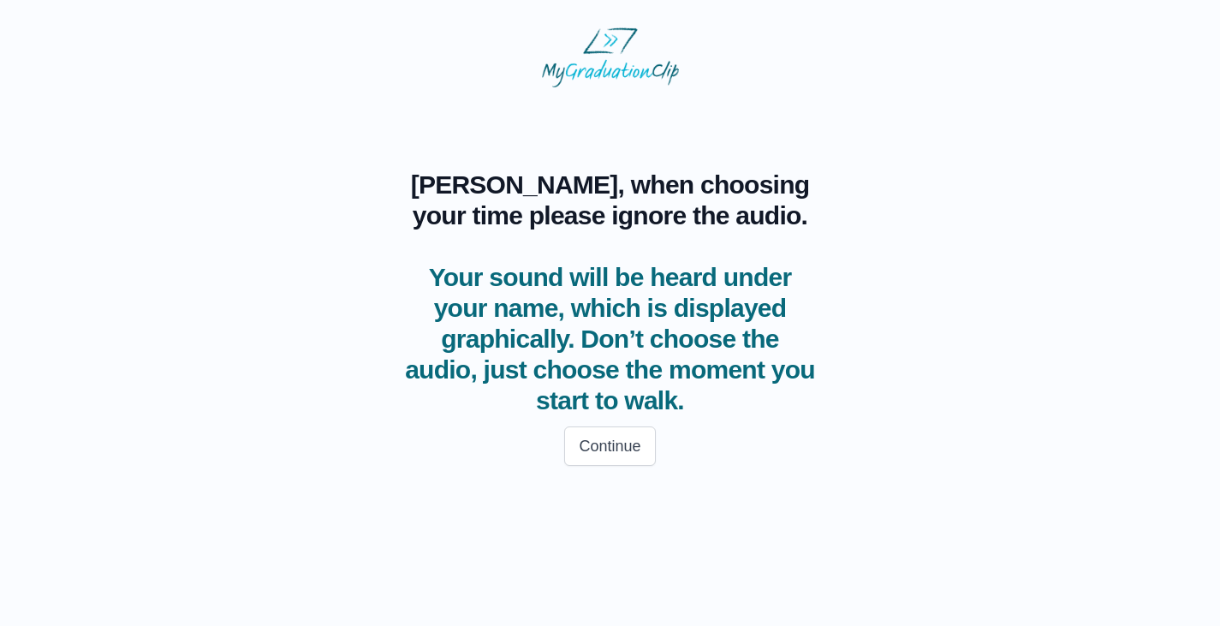
scroll to position [0, 0]
click at [604, 503] on html "Matthew, when choosing your time please ignore the audio. Your sound will be he…" at bounding box center [616, 251] width 1233 height 503
click at [623, 443] on button "Continue" at bounding box center [616, 445] width 91 height 39
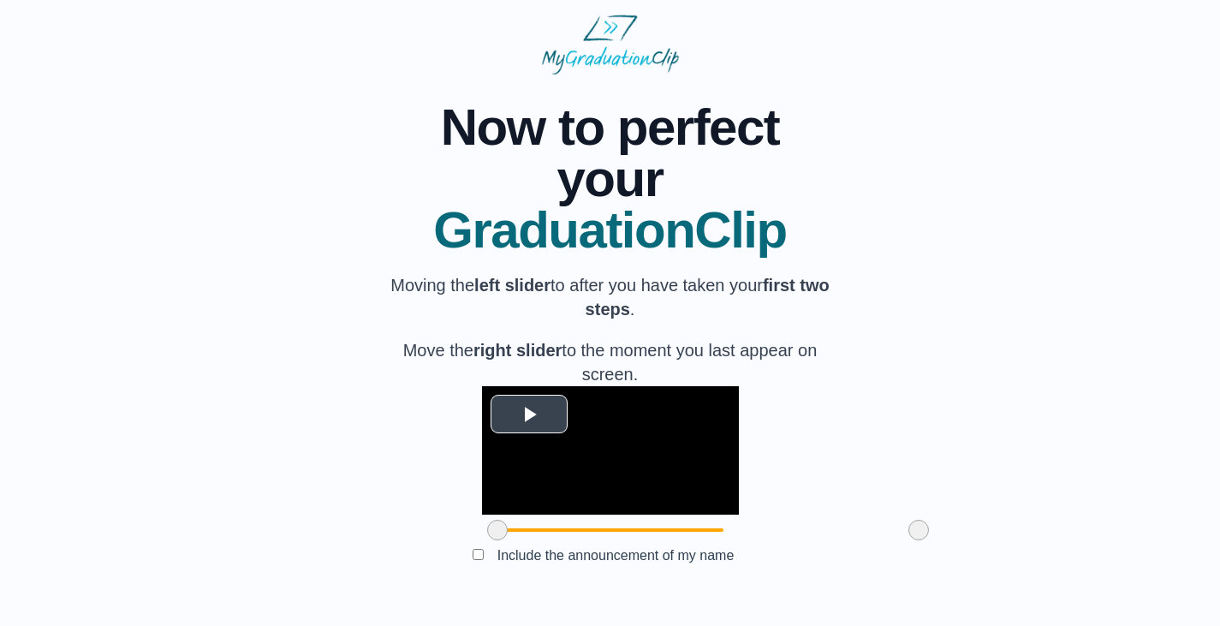
scroll to position [139, 0]
drag, startPoint x: 396, startPoint y: 527, endPoint x: 492, endPoint y: 535, distance: 97.1
click at [584, 535] on span at bounding box center [594, 530] width 21 height 21
drag, startPoint x: 817, startPoint y: 529, endPoint x: 655, endPoint y: 550, distance: 163.1
click at [655, 550] on div "**********" at bounding box center [610, 336] width 452 height 524
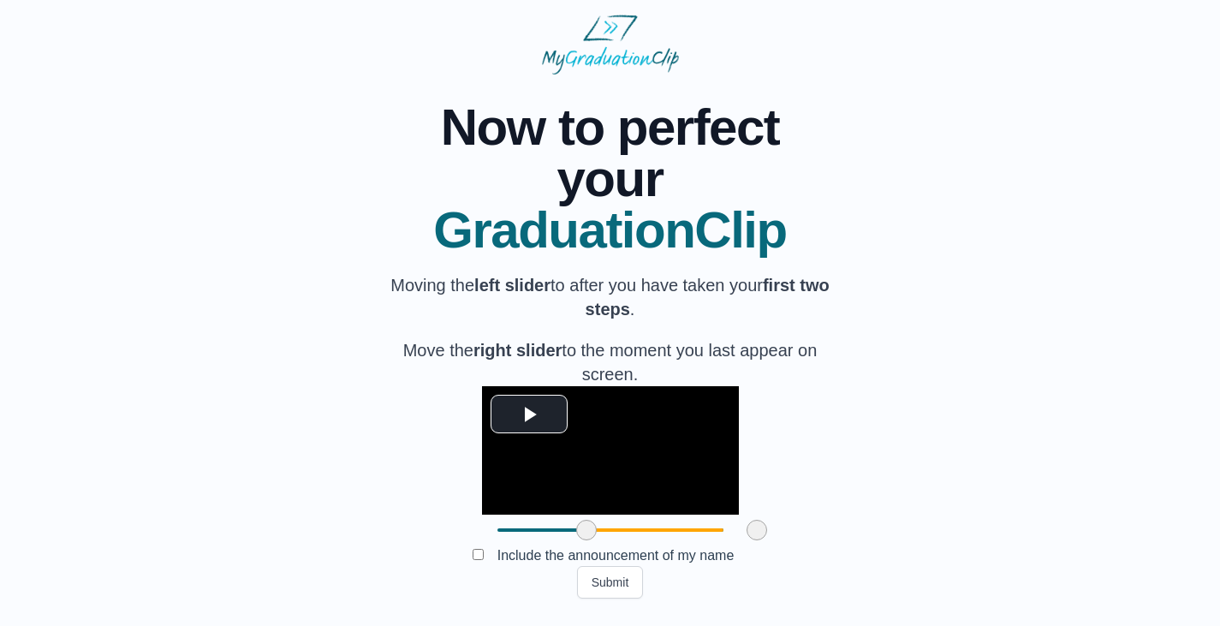
click at [576, 531] on span at bounding box center [586, 530] width 21 height 21
drag, startPoint x: 492, startPoint y: 530, endPoint x: 474, endPoint y: 534, distance: 18.5
click at [558, 534] on span at bounding box center [568, 530] width 21 height 21
drag, startPoint x: 663, startPoint y: 530, endPoint x: 659, endPoint y: 539, distance: 9.2
click at [743, 539] on span at bounding box center [753, 530] width 21 height 21
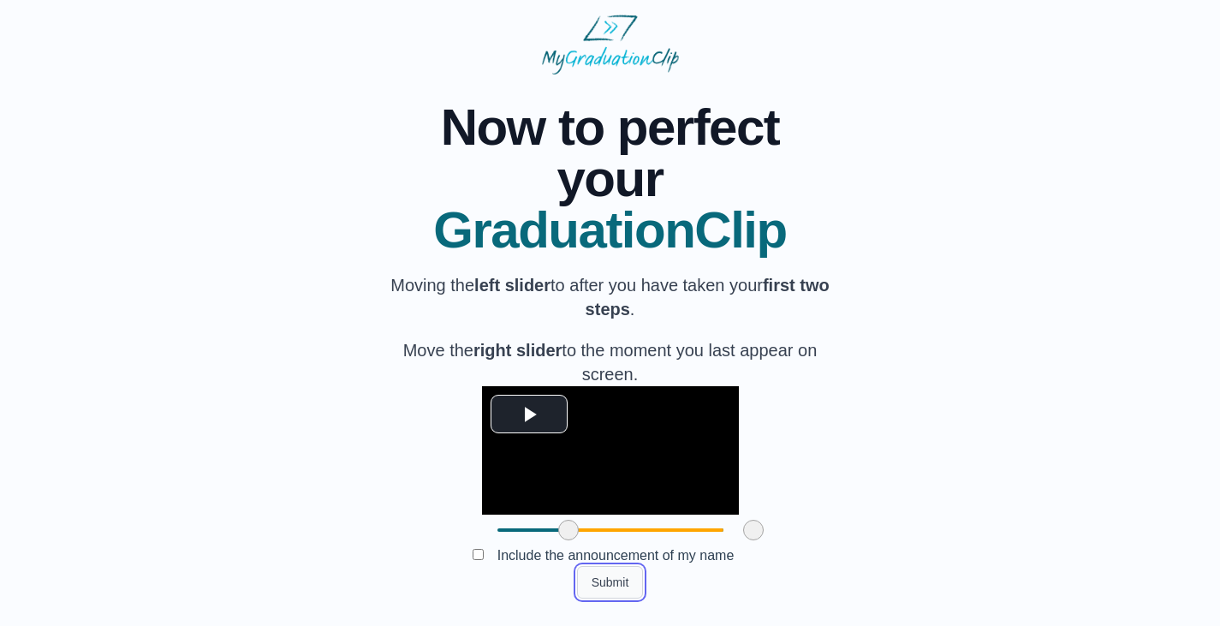
click at [605, 586] on button "Submit" at bounding box center [610, 582] width 67 height 33
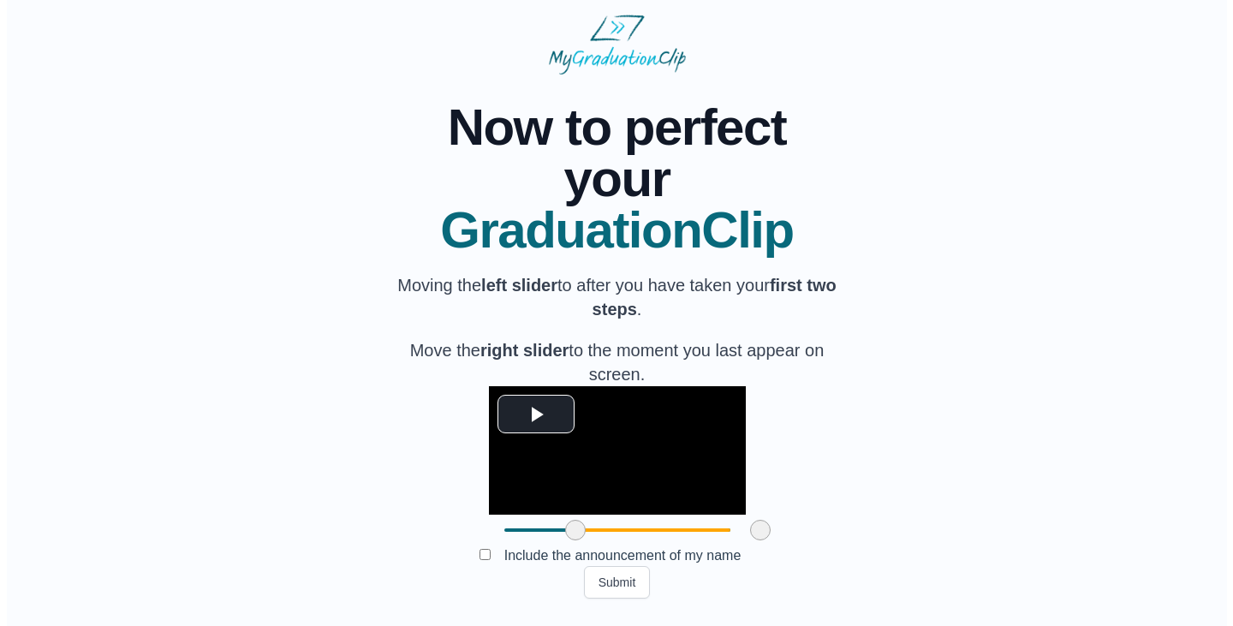
scroll to position [0, 0]
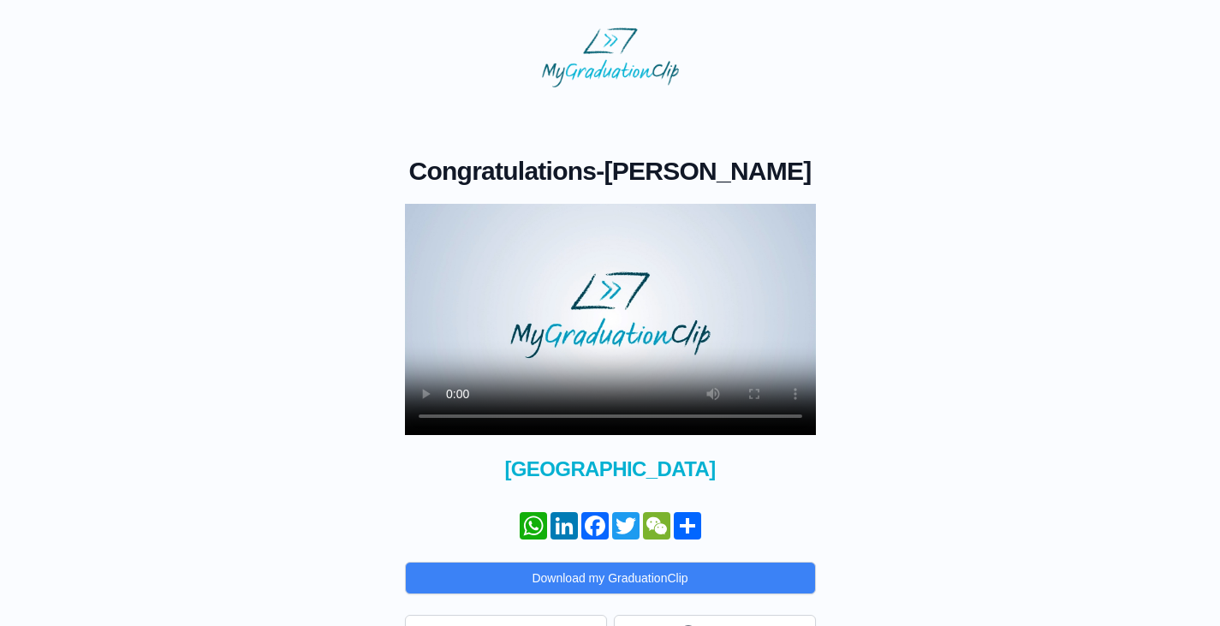
scroll to position [83, 0]
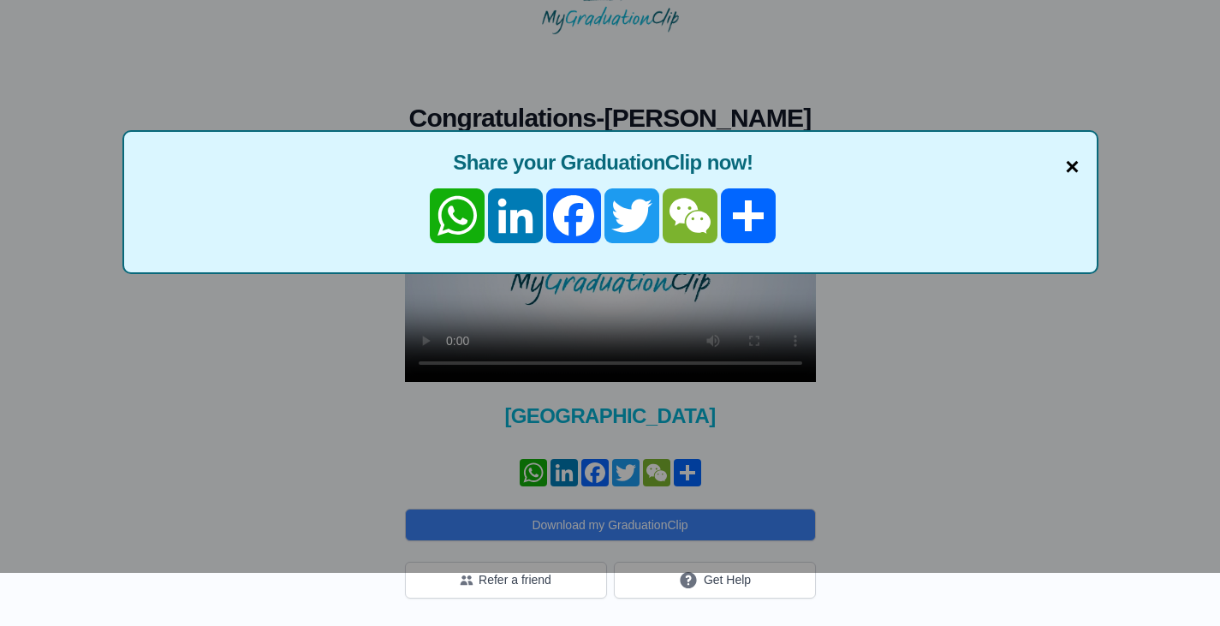
click at [1075, 149] on span "×" at bounding box center [1072, 167] width 14 height 36
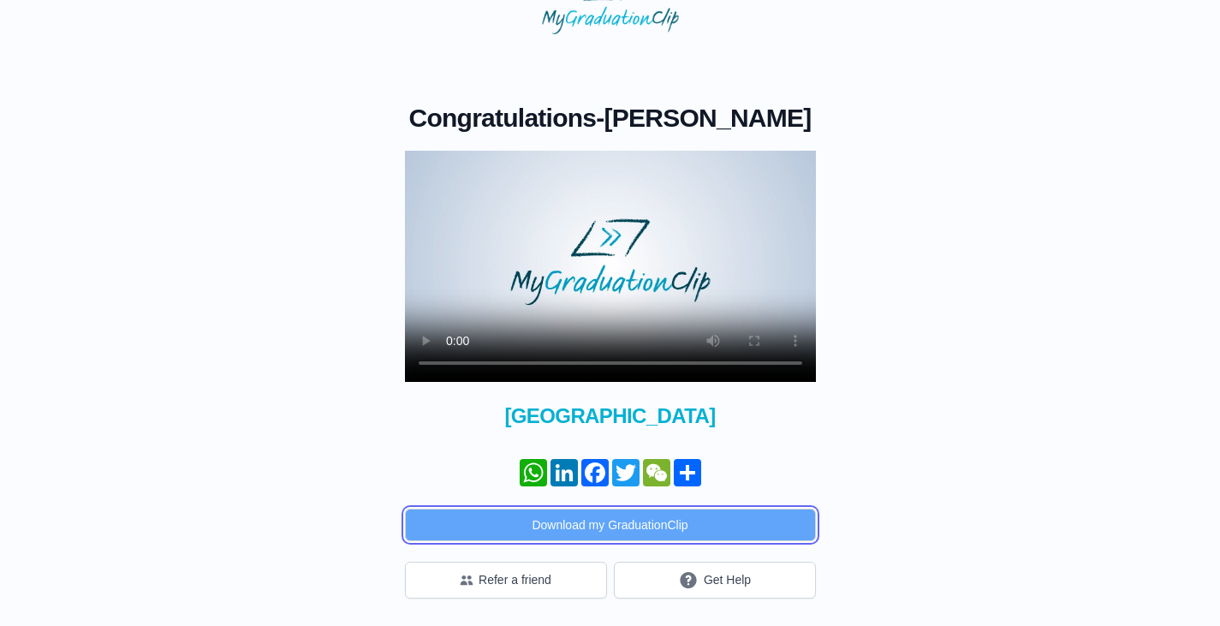
click at [596, 519] on button "Download my GraduationClip" at bounding box center [610, 525] width 411 height 33
